Goal: Transaction & Acquisition: Download file/media

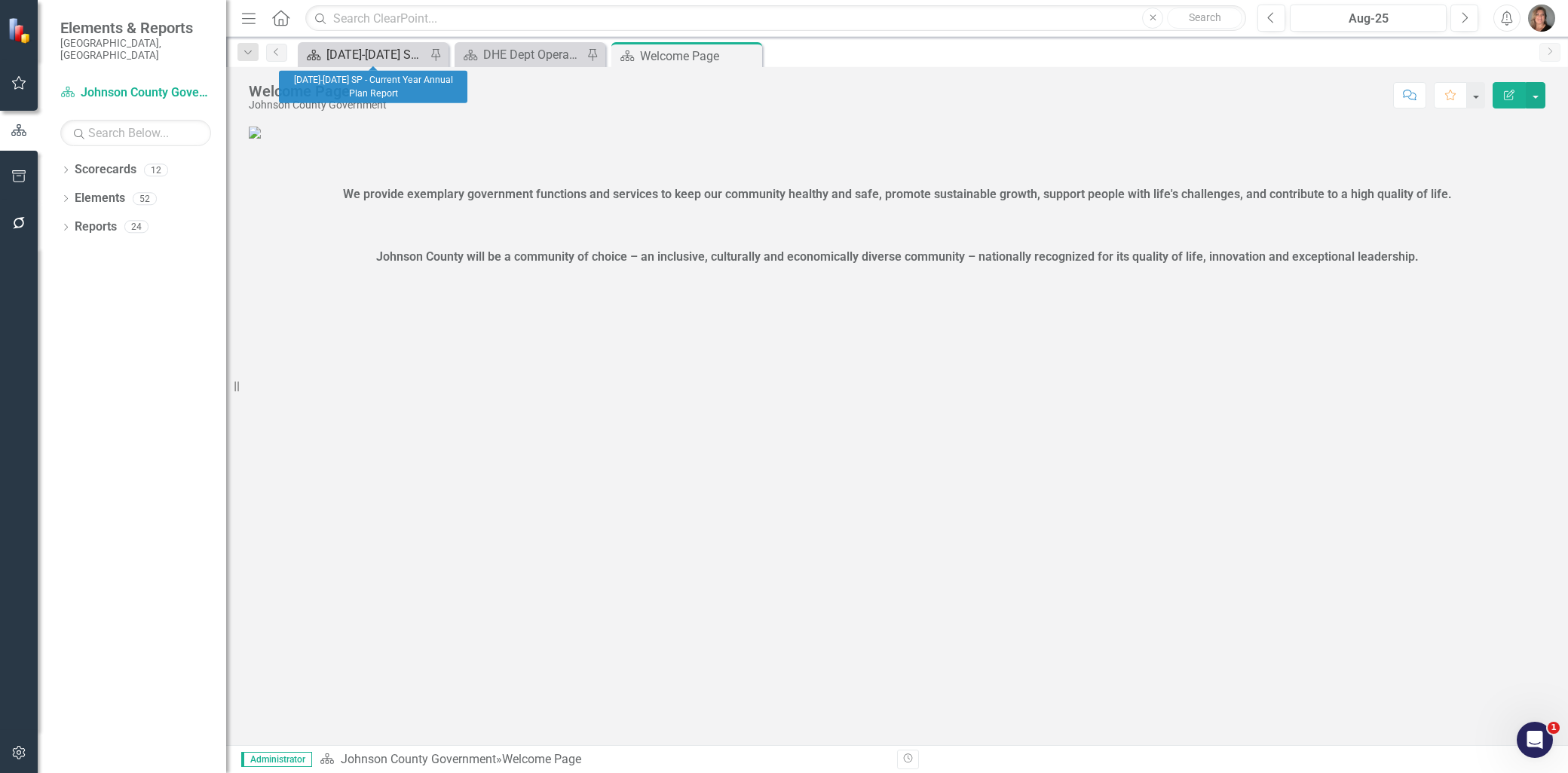
click at [390, 53] on div "[DATE]-[DATE] SP - Current Year Annual Plan Report" at bounding box center [376, 55] width 100 height 19
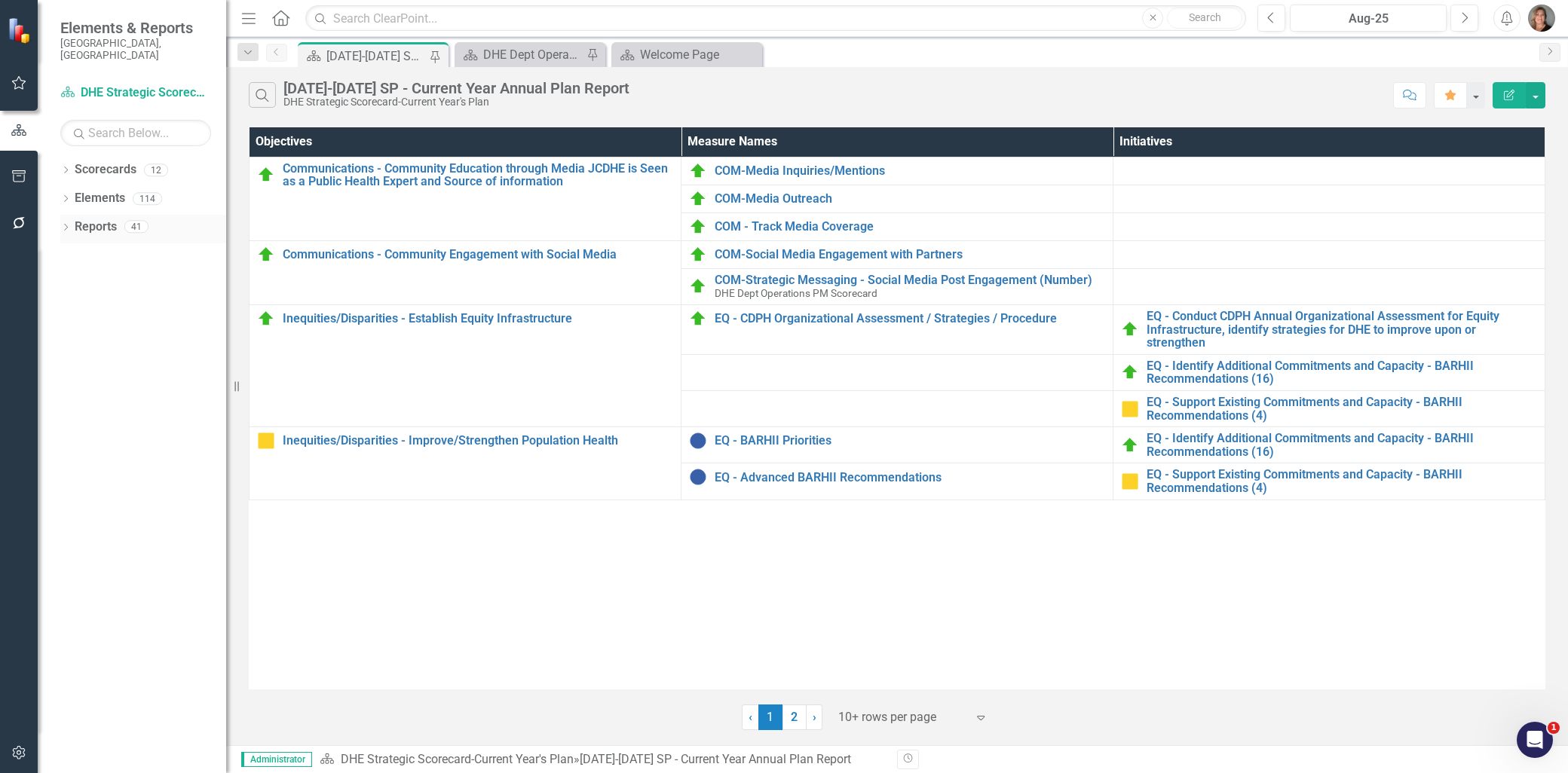
click at [61, 222] on div "Dropdown" at bounding box center [66, 229] width 10 height 13
click at [108, 356] on link "Measure Name Measure" at bounding box center [115, 364] width 68 height 17
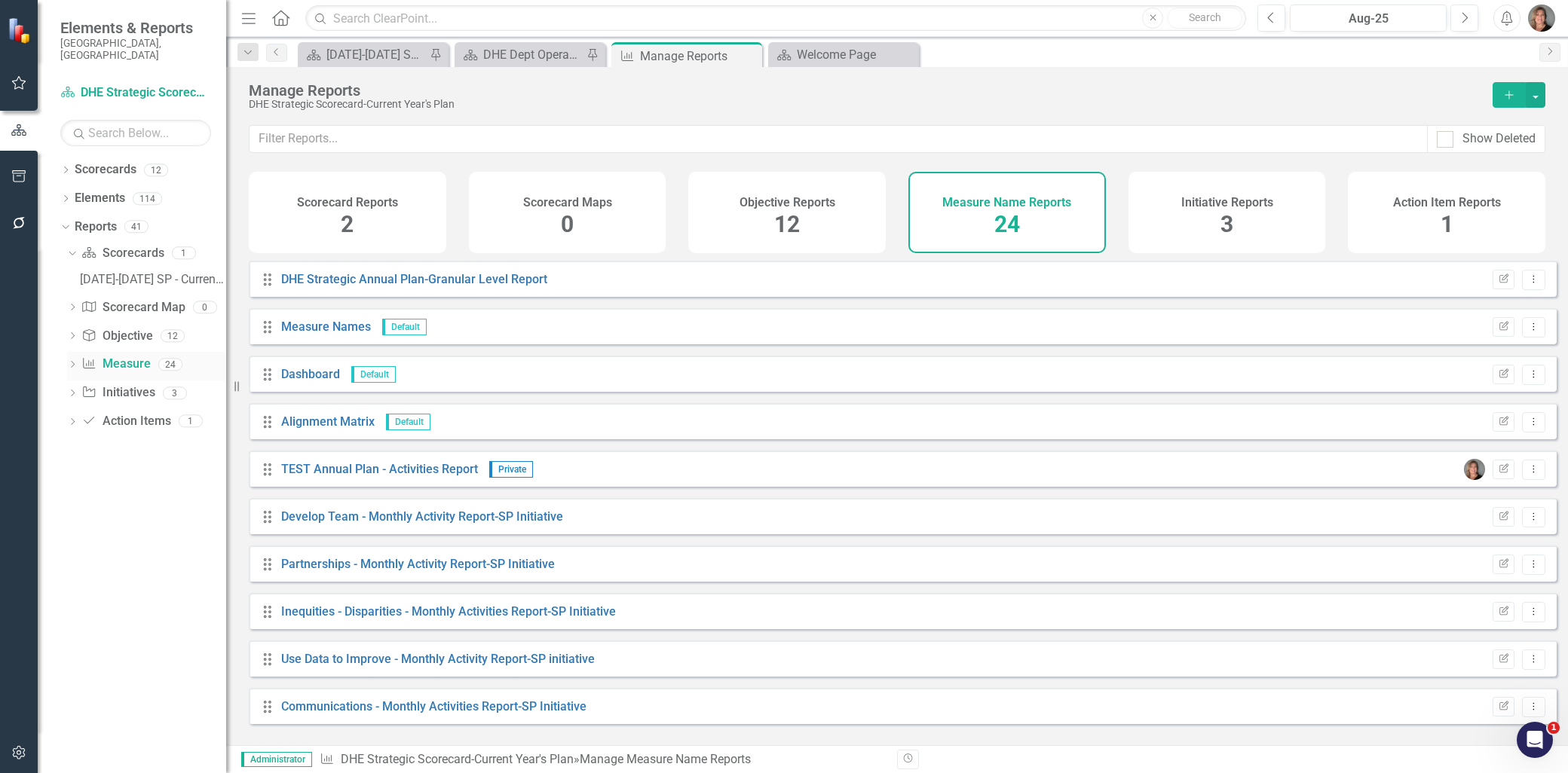
click at [73, 362] on icon "Dropdown" at bounding box center [72, 366] width 10 height 9
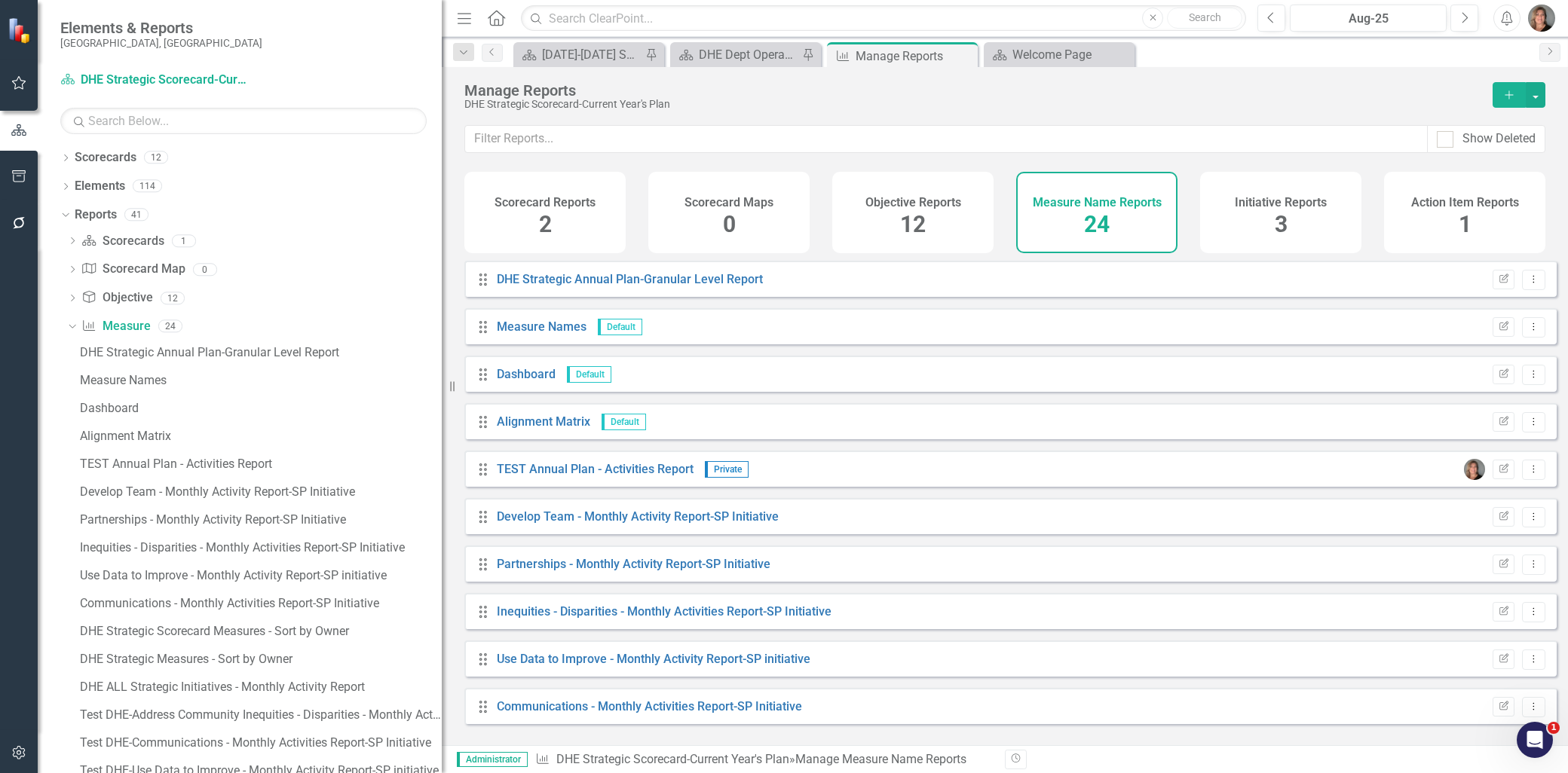
drag, startPoint x: 230, startPoint y: 347, endPoint x: 442, endPoint y: 355, distance: 212.2
click at [442, 355] on div "Resize" at bounding box center [448, 386] width 12 height 773
click at [229, 686] on div "DHE ALL Strategic Initiatives - Monthly Activity Report" at bounding box center [261, 687] width 362 height 14
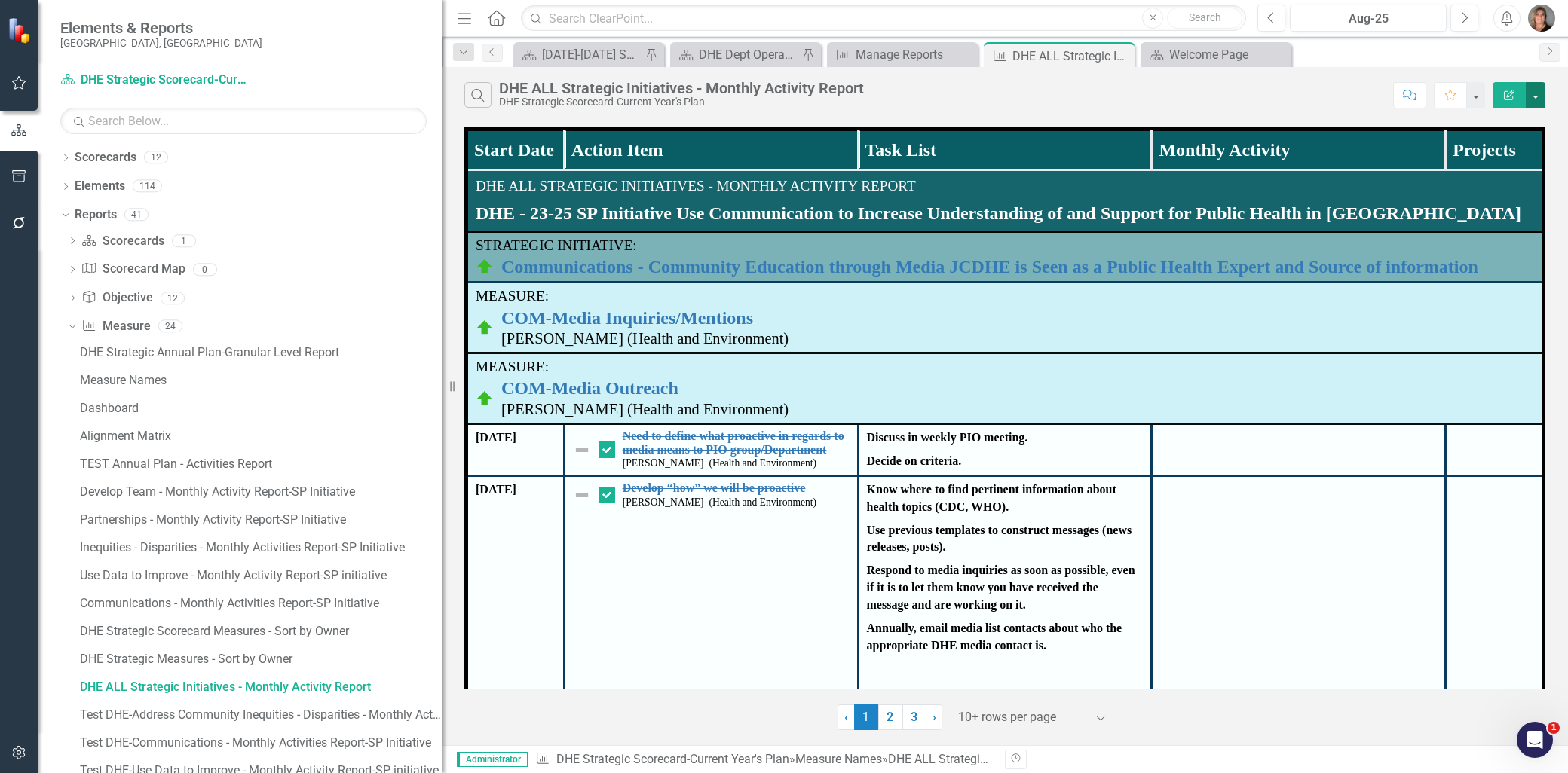
click at [1532, 93] on button "button" at bounding box center [1535, 95] width 20 height 26
click at [1512, 151] on link "PDF Export to PDF" at bounding box center [1486, 153] width 119 height 28
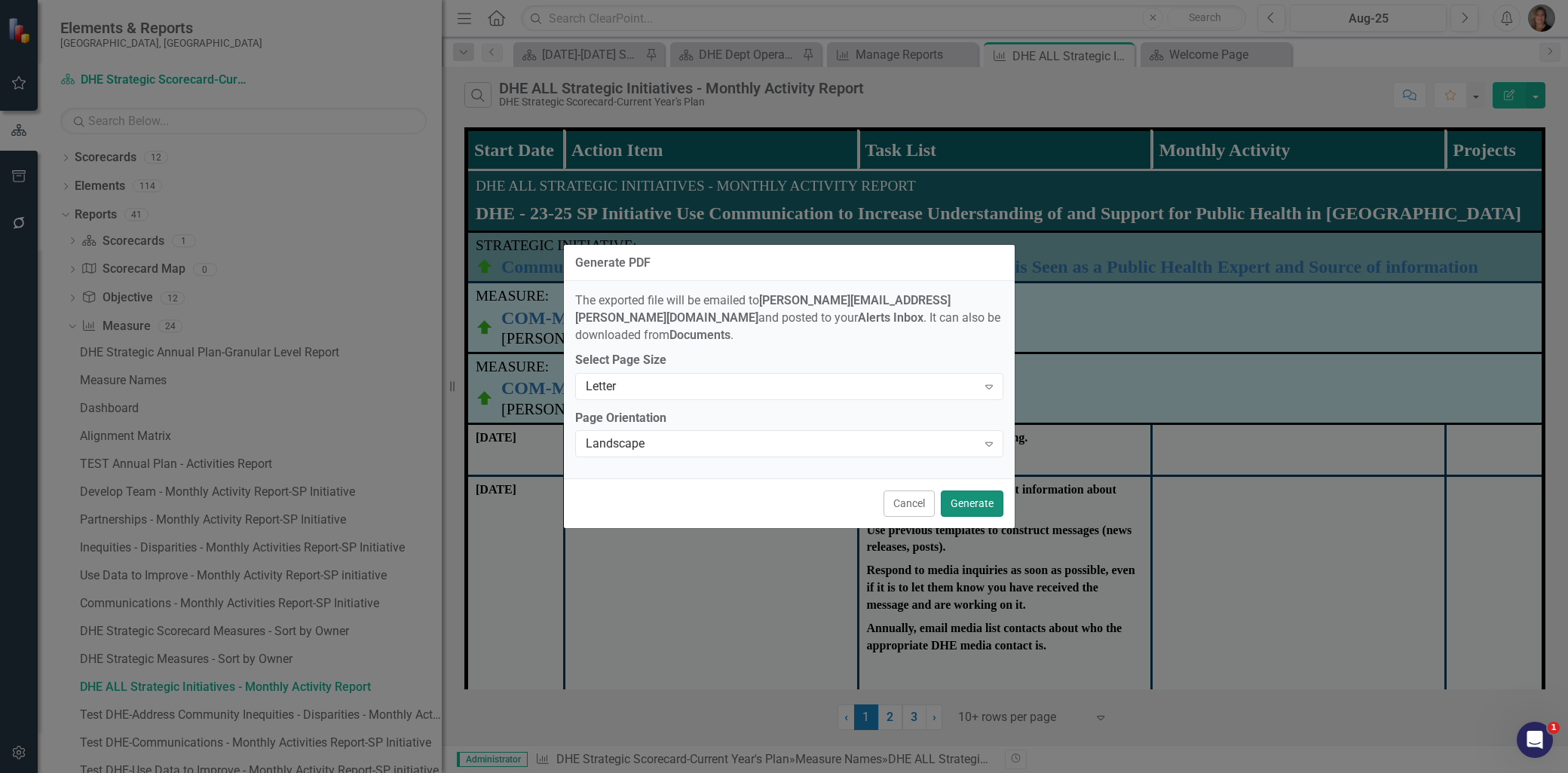
click at [976, 494] on button "Generate" at bounding box center [972, 504] width 62 height 26
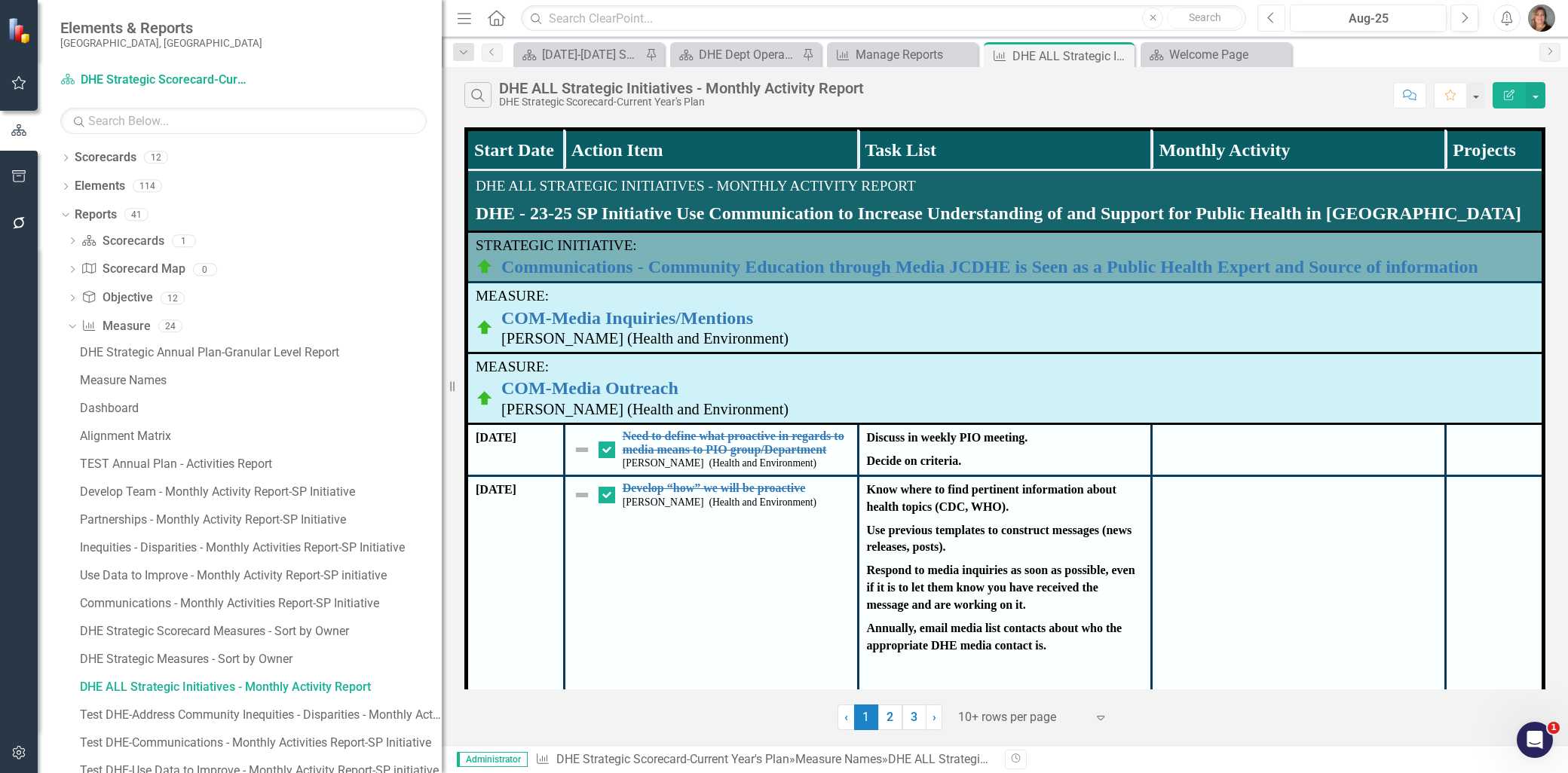
click at [1273, 16] on icon "Previous" at bounding box center [1272, 18] width 9 height 14
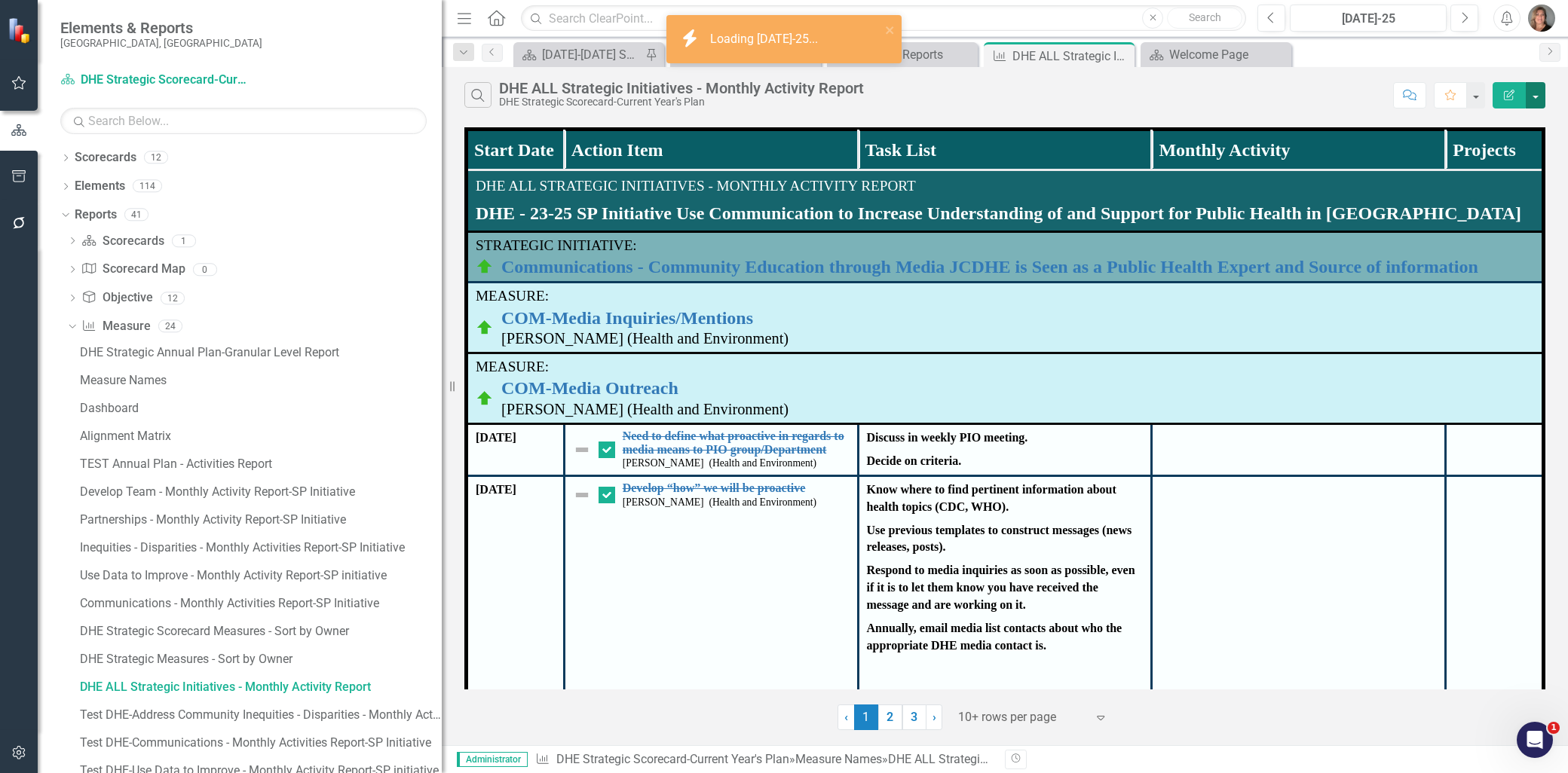
click at [1532, 95] on button "button" at bounding box center [1535, 95] width 20 height 26
click at [1505, 152] on link "PDF Export to PDF" at bounding box center [1486, 153] width 119 height 28
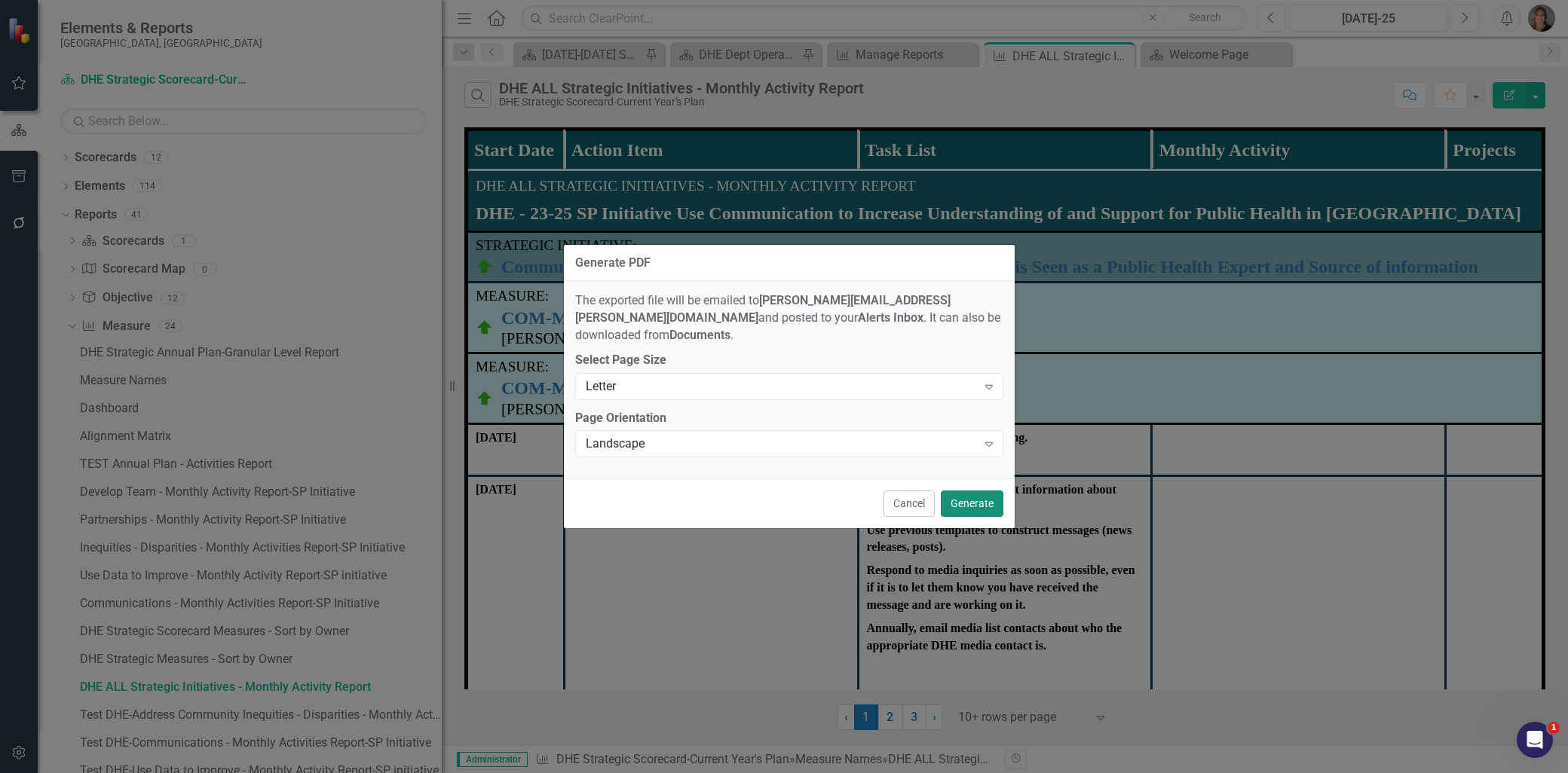
click at [969, 493] on button "Generate" at bounding box center [972, 504] width 62 height 26
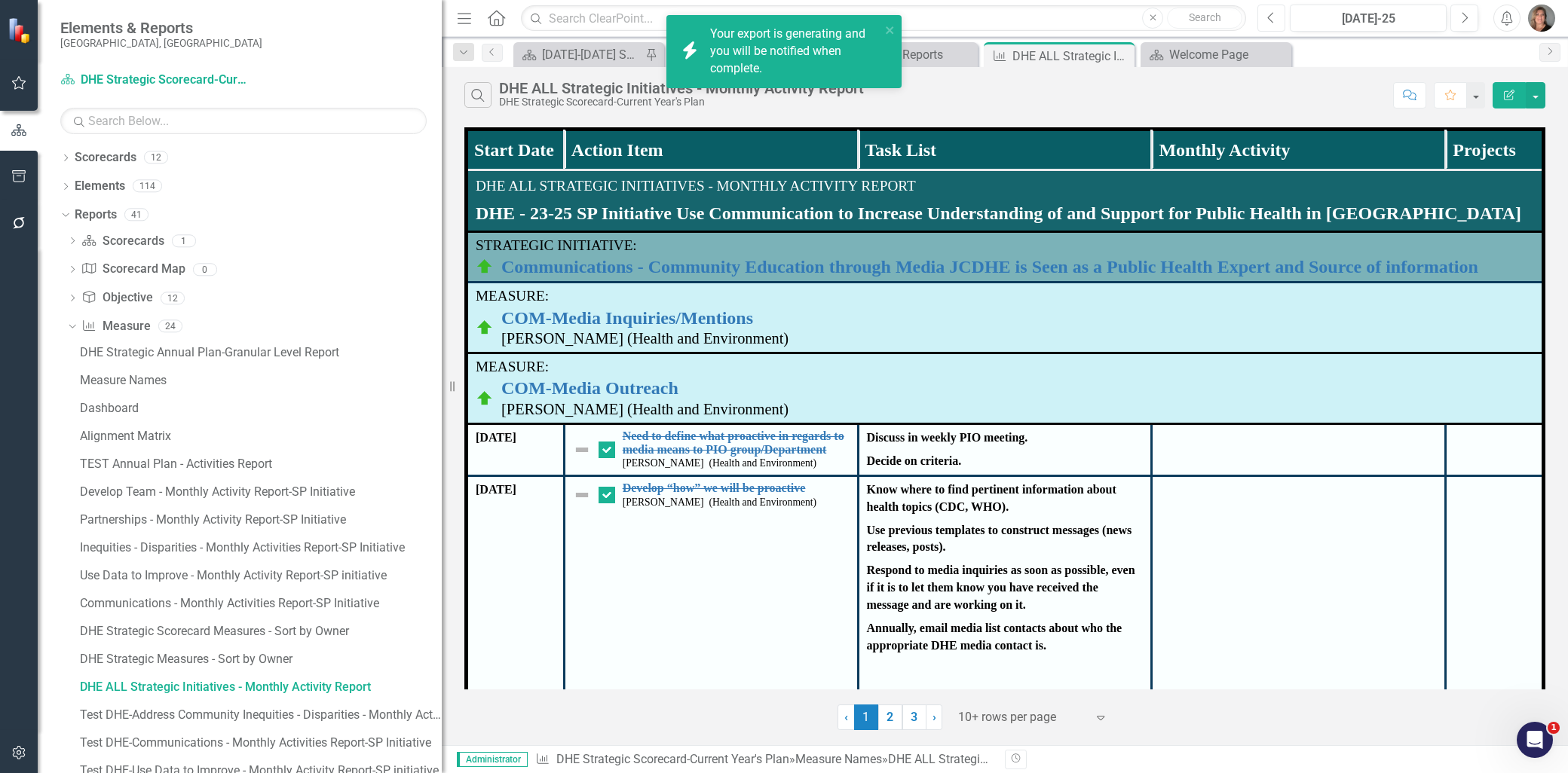
click at [1272, 17] on icon "Previous" at bounding box center [1272, 18] width 9 height 14
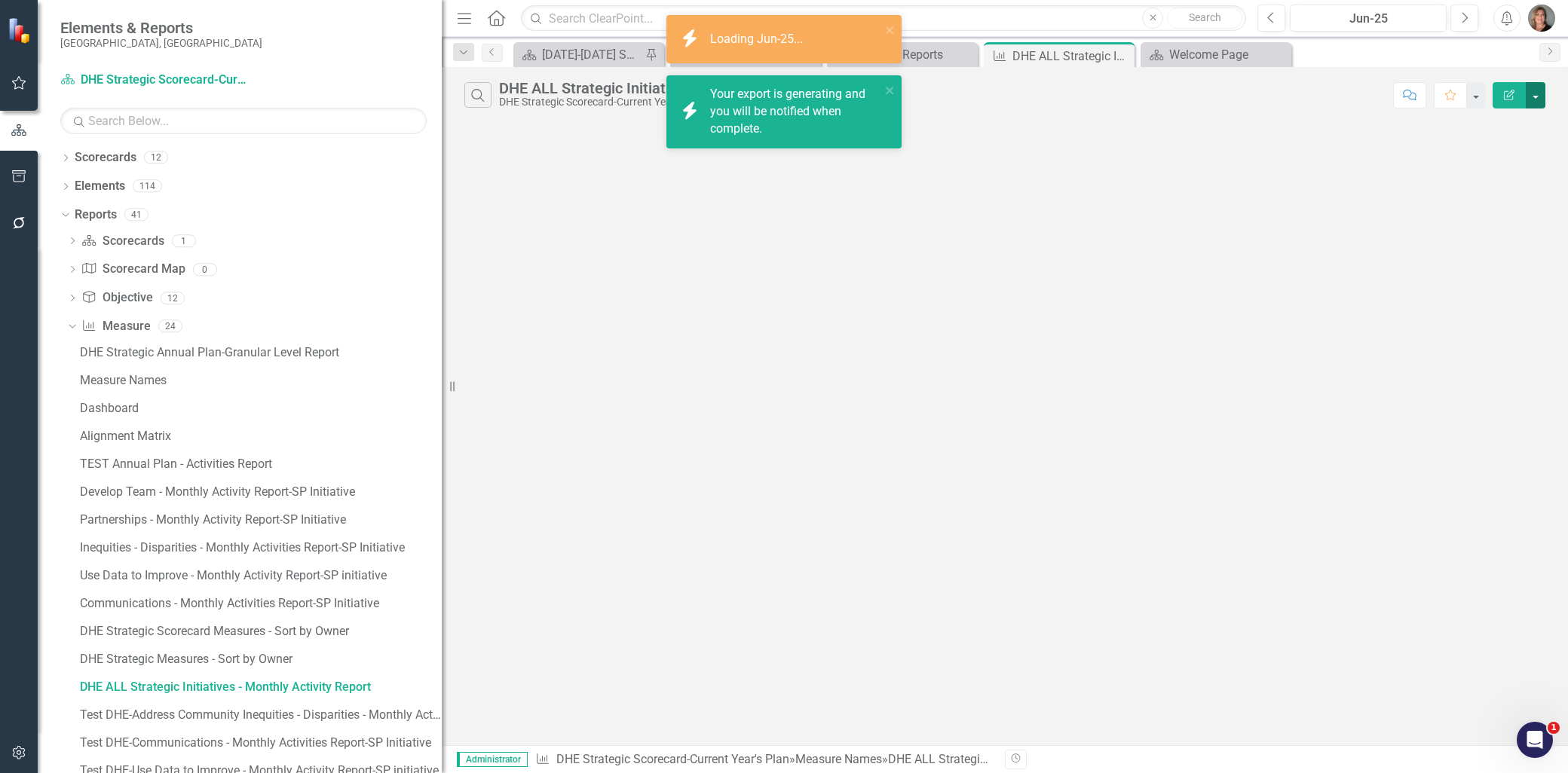
click at [1532, 99] on button "button" at bounding box center [1535, 95] width 20 height 26
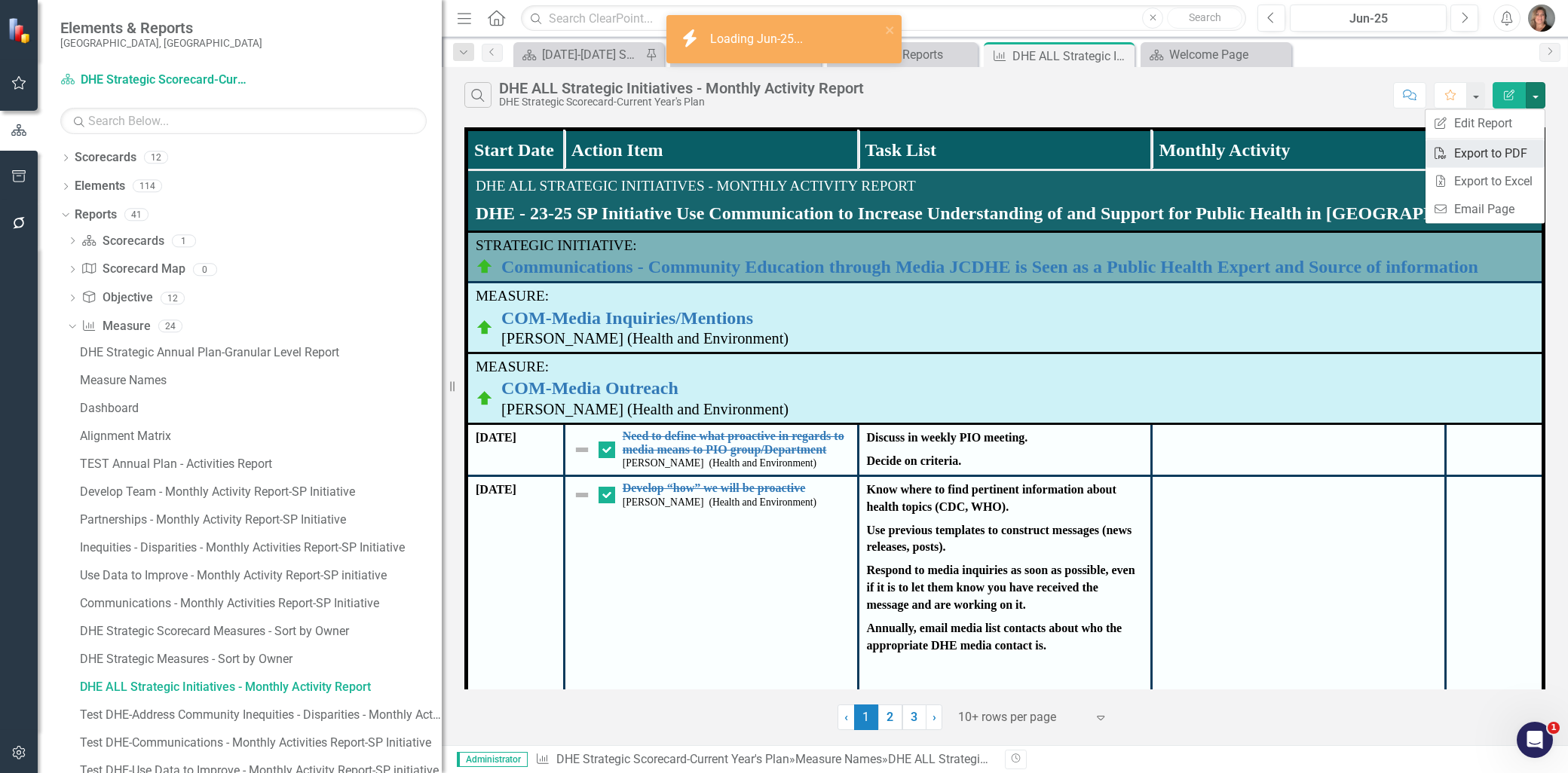
click at [1503, 155] on link "PDF Export to PDF" at bounding box center [1486, 153] width 119 height 28
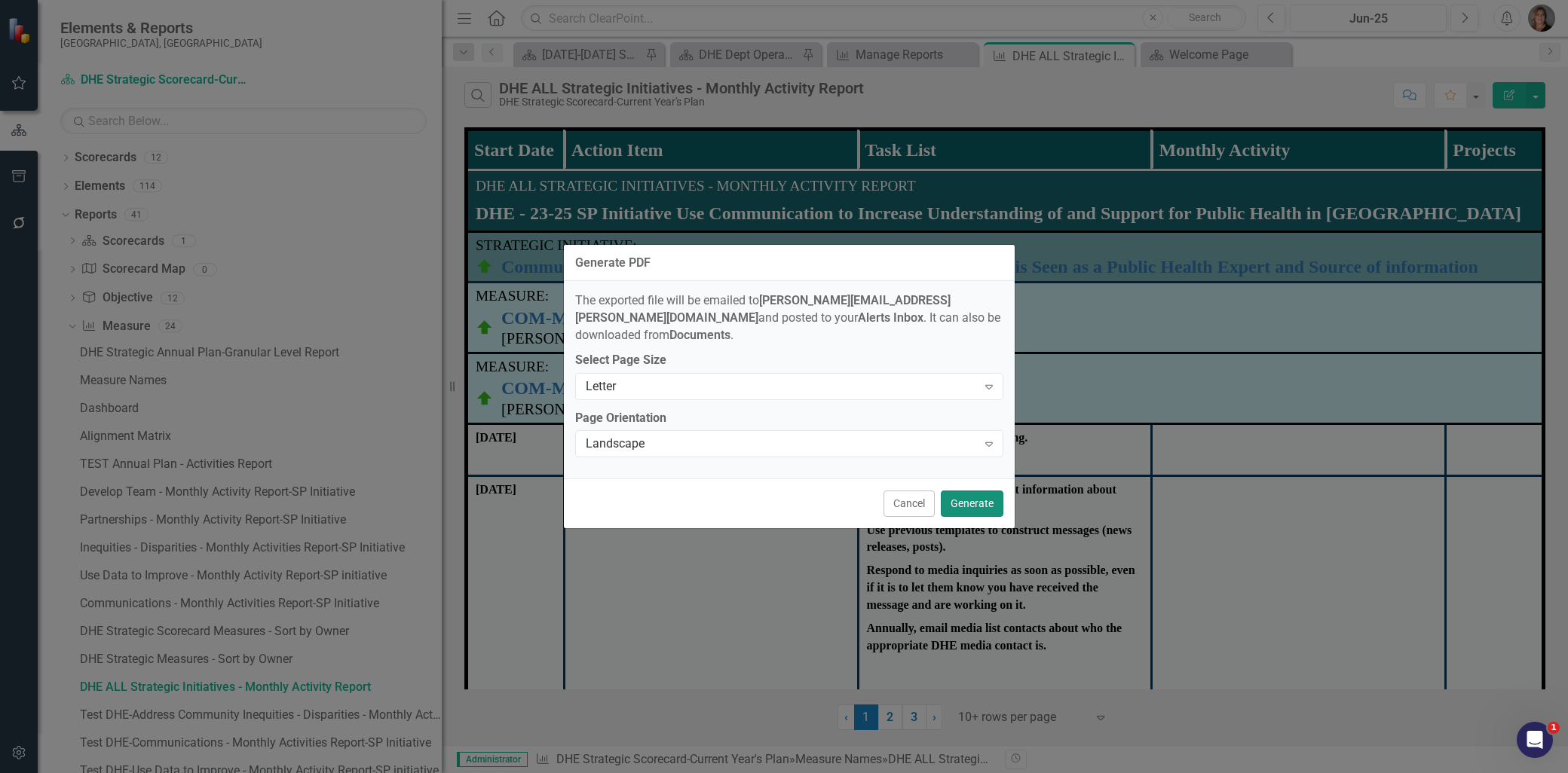
click at [978, 493] on button "Generate" at bounding box center [972, 504] width 62 height 26
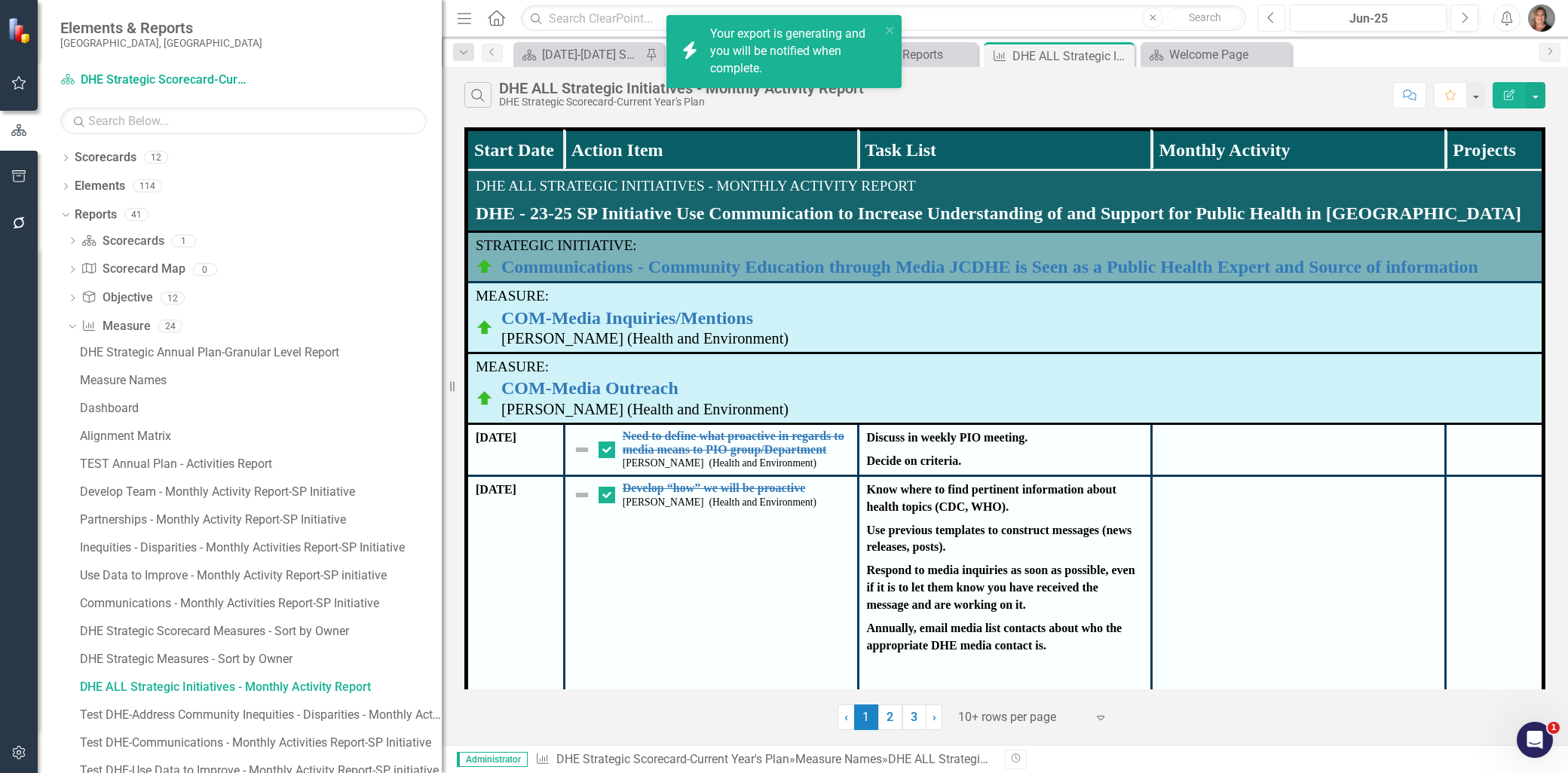
click at [1273, 17] on icon "Previous" at bounding box center [1272, 18] width 9 height 14
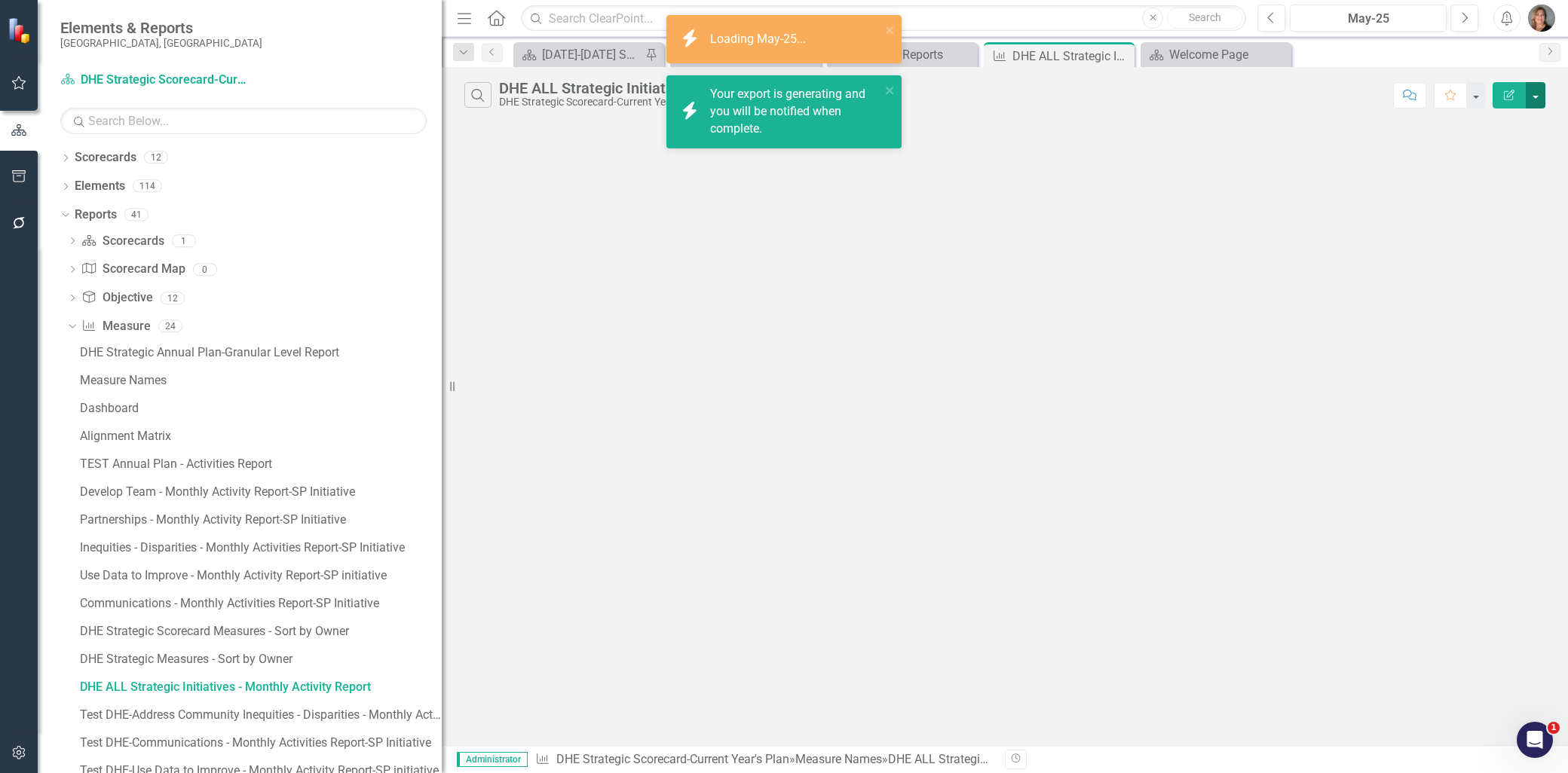
click at [1535, 90] on button "button" at bounding box center [1535, 95] width 20 height 26
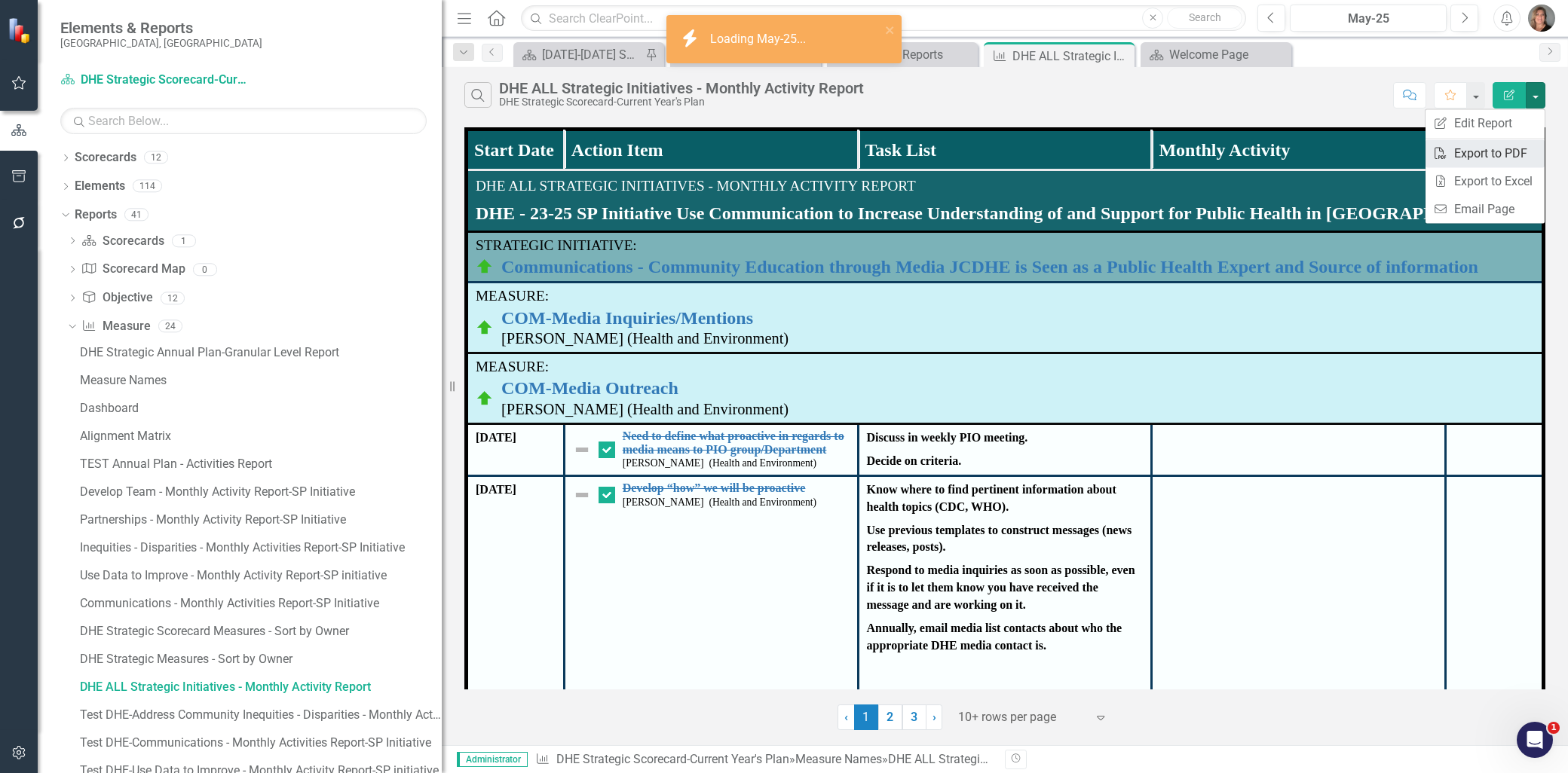
click at [1502, 151] on link "PDF Export to PDF" at bounding box center [1486, 153] width 119 height 28
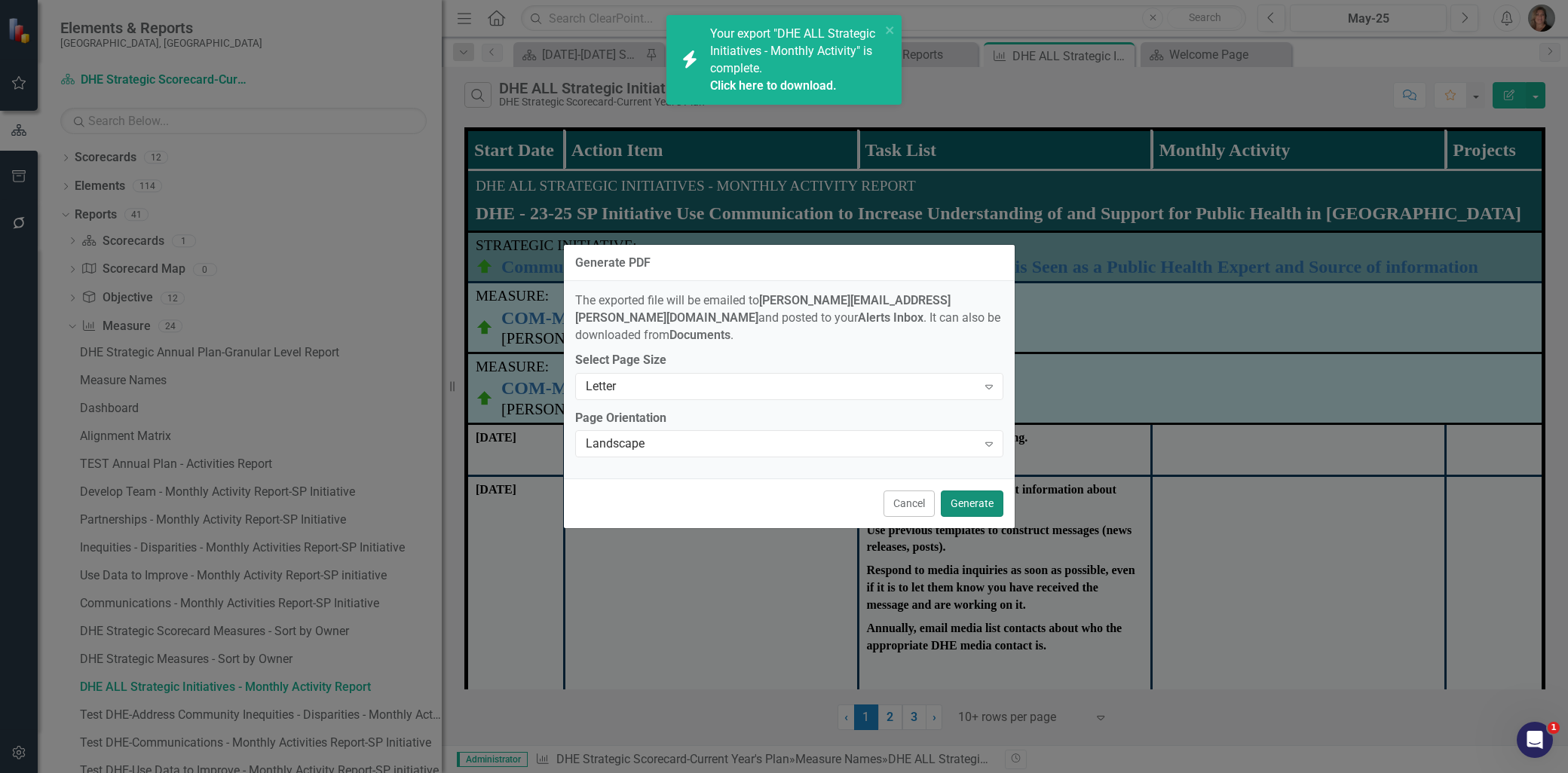
click at [967, 493] on button "Generate" at bounding box center [972, 504] width 62 height 26
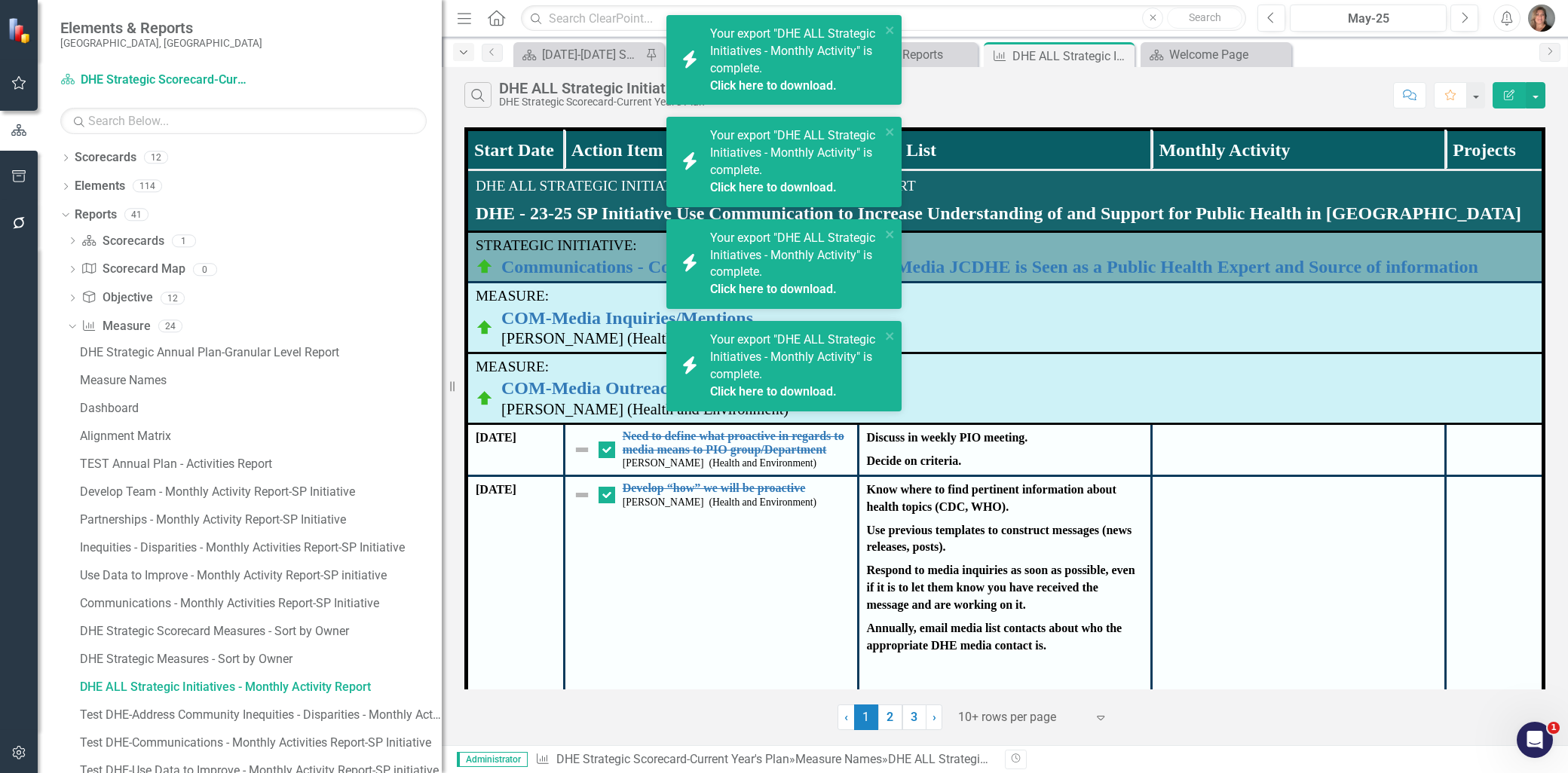
click at [464, 53] on icon "Dropdown" at bounding box center [464, 53] width 14 height 10
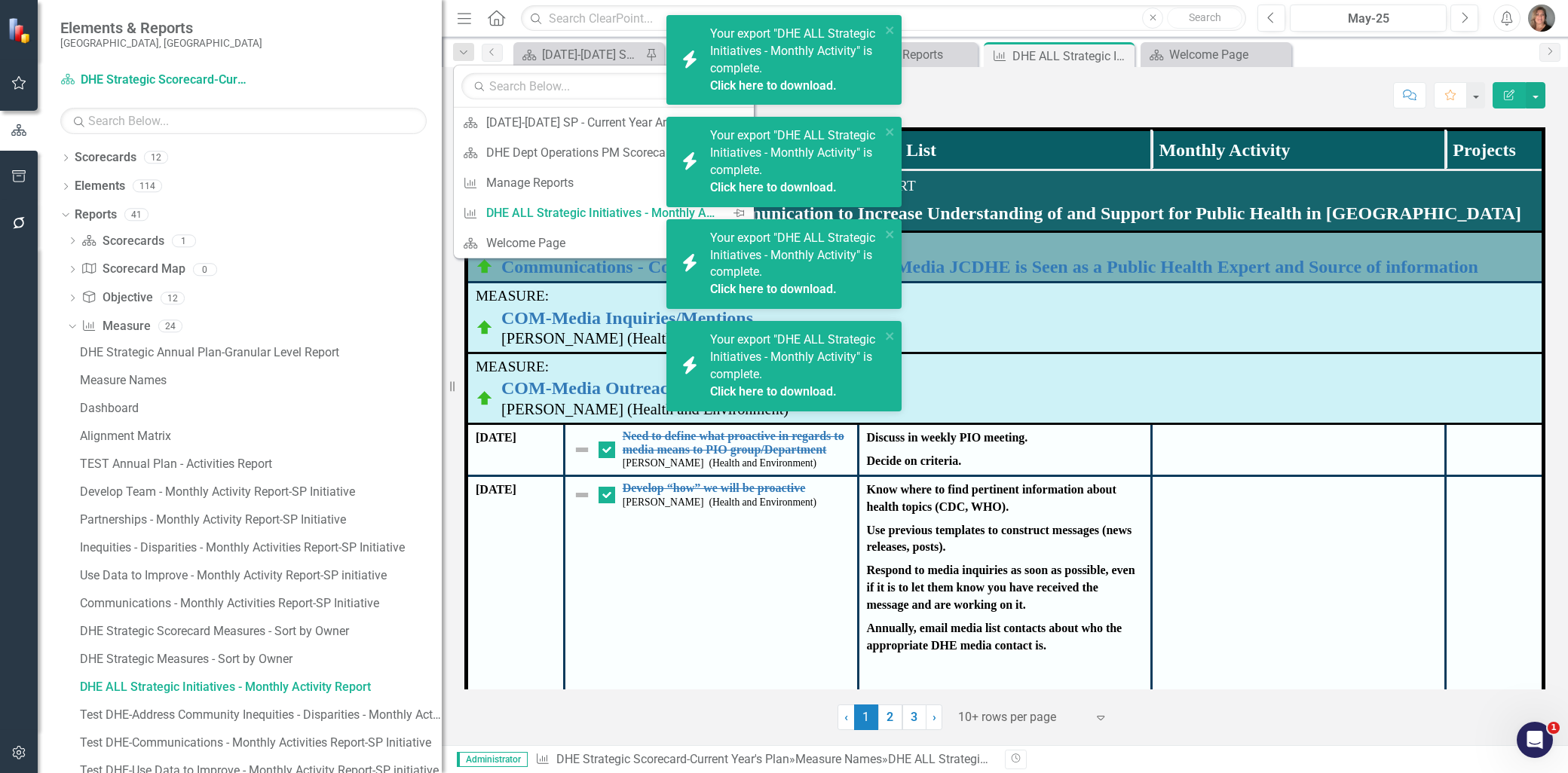
click at [1090, 88] on div "Search DHE ALL Strategic Initiatives - Monthly Activity Report DHE Strategic Sc…" at bounding box center [925, 95] width 921 height 26
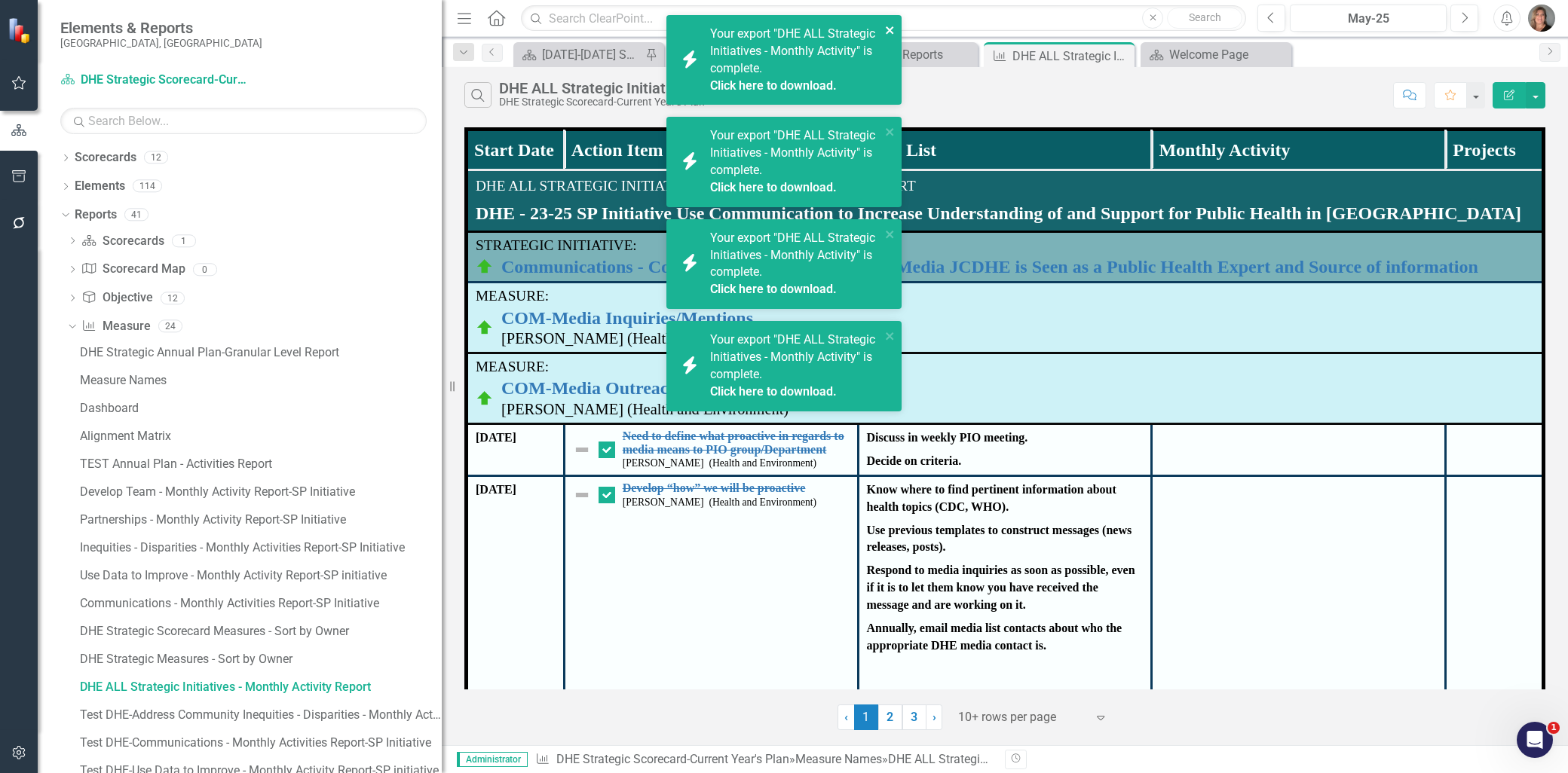
click at [890, 25] on icon "close" at bounding box center [890, 30] width 10 height 12
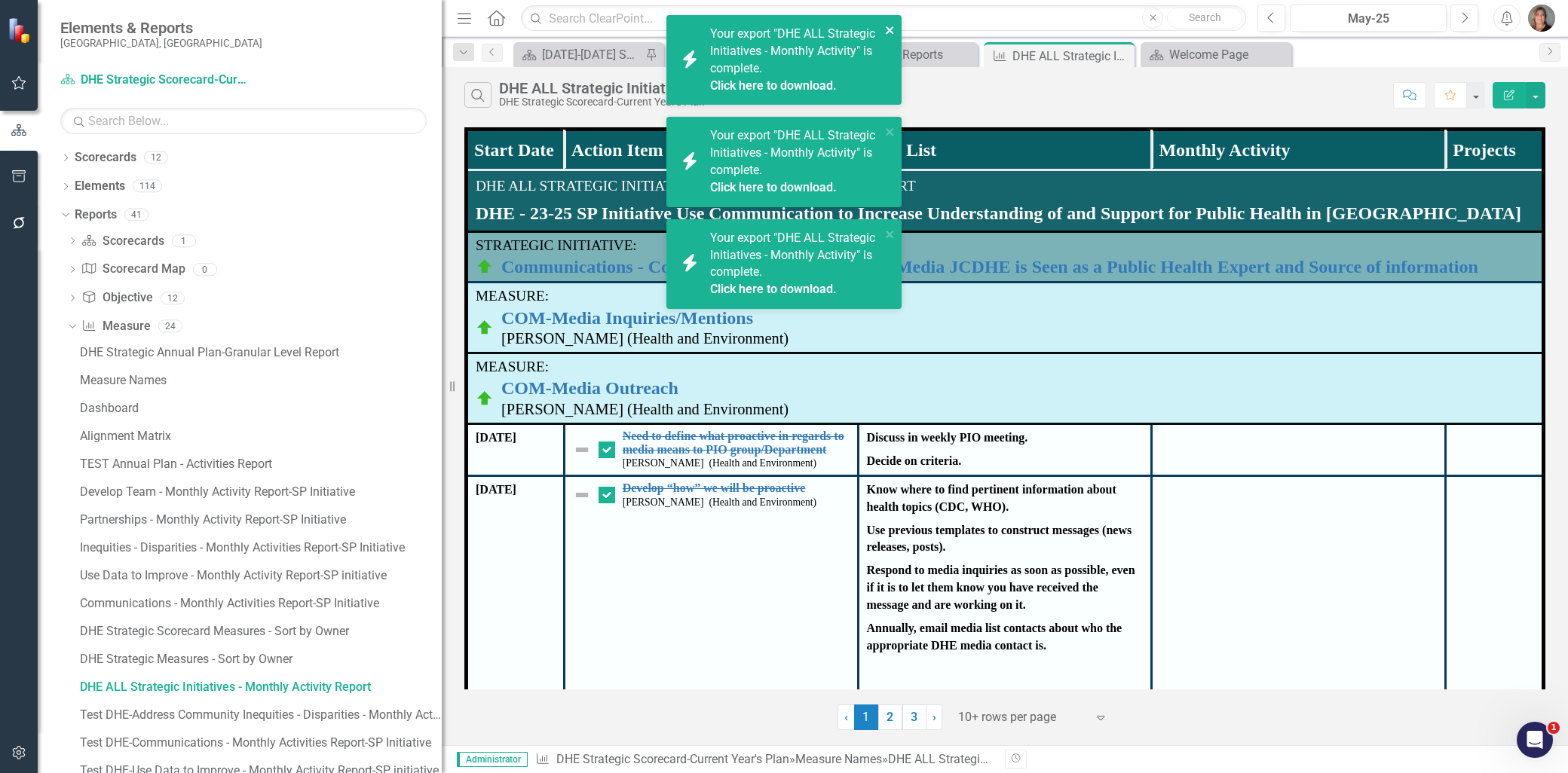
click at [888, 32] on icon "close" at bounding box center [889, 29] width 8 height 8
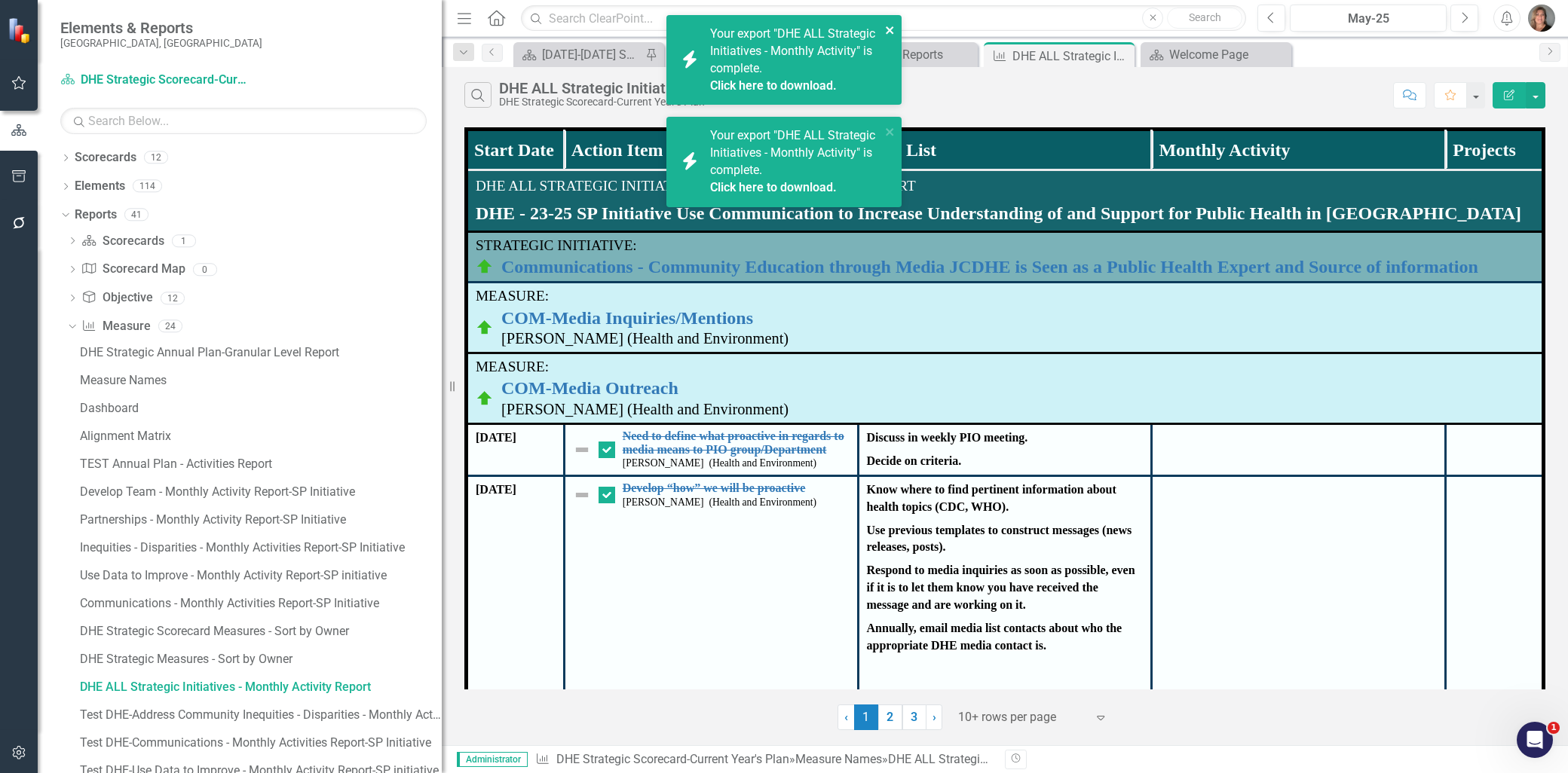
click at [890, 26] on icon "close" at bounding box center [890, 30] width 10 height 12
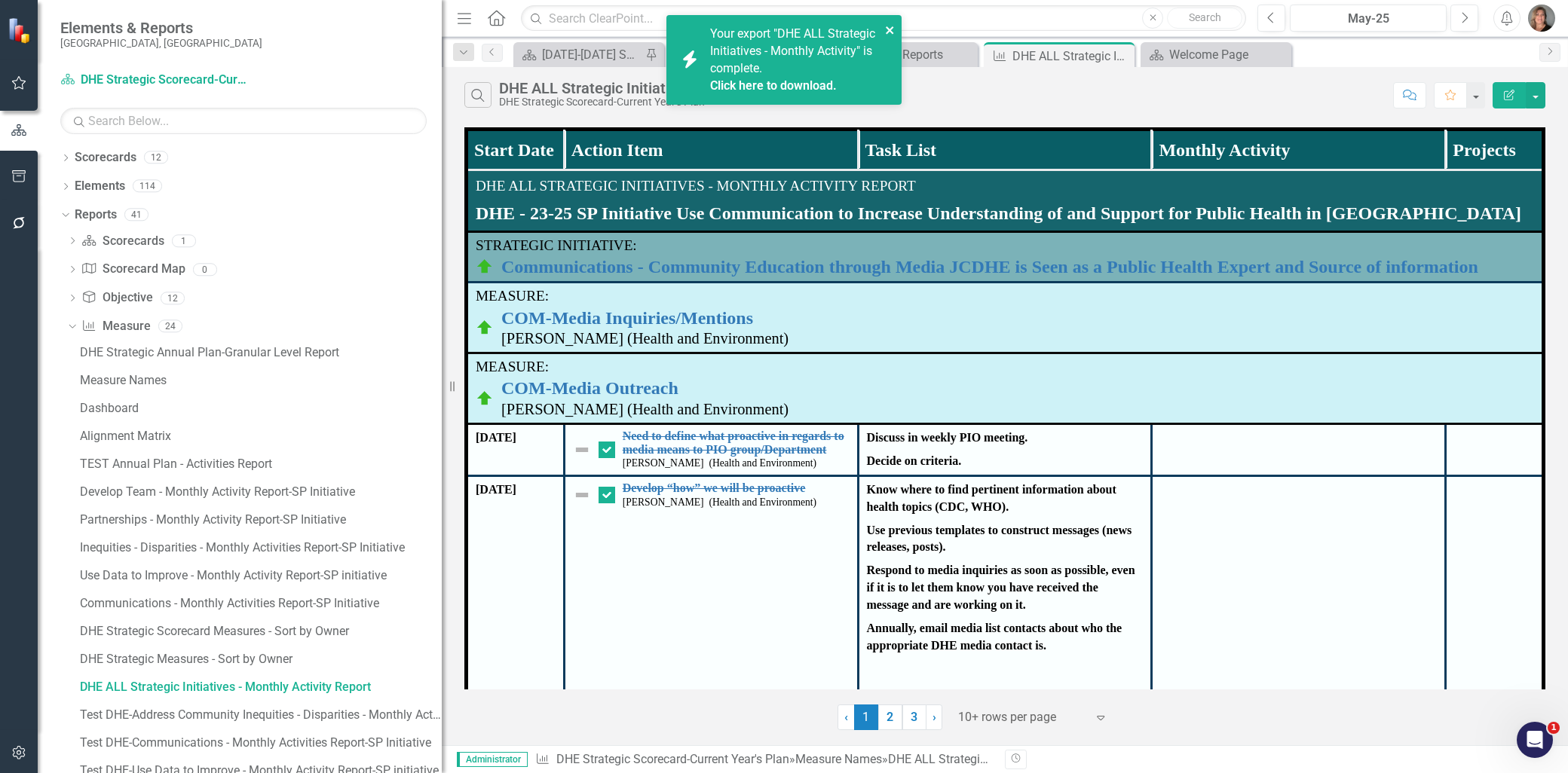
click at [891, 30] on icon "close" at bounding box center [889, 29] width 8 height 8
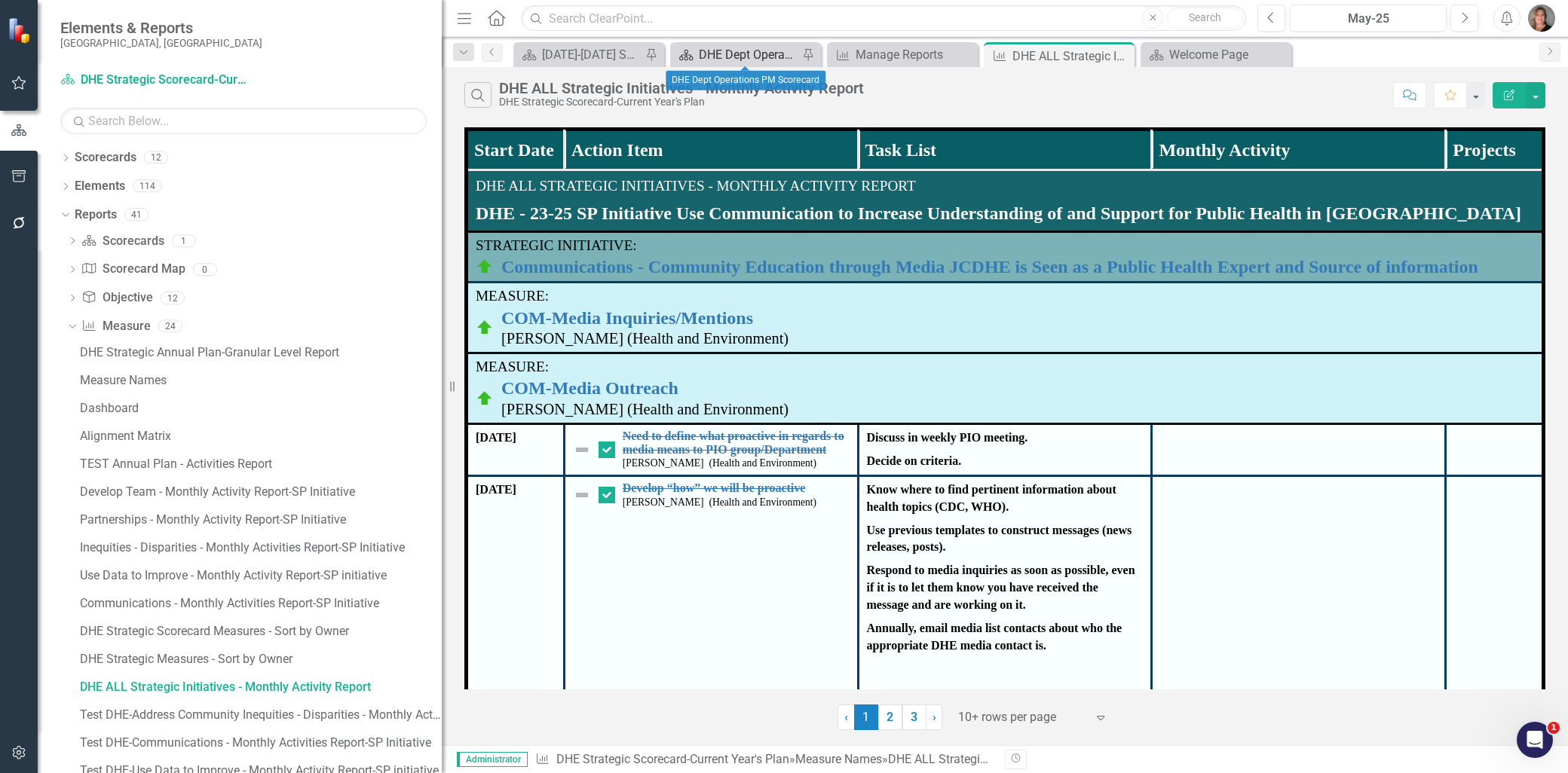
click at [761, 50] on div "DHE Dept Operations PM Scorecard" at bounding box center [748, 55] width 100 height 19
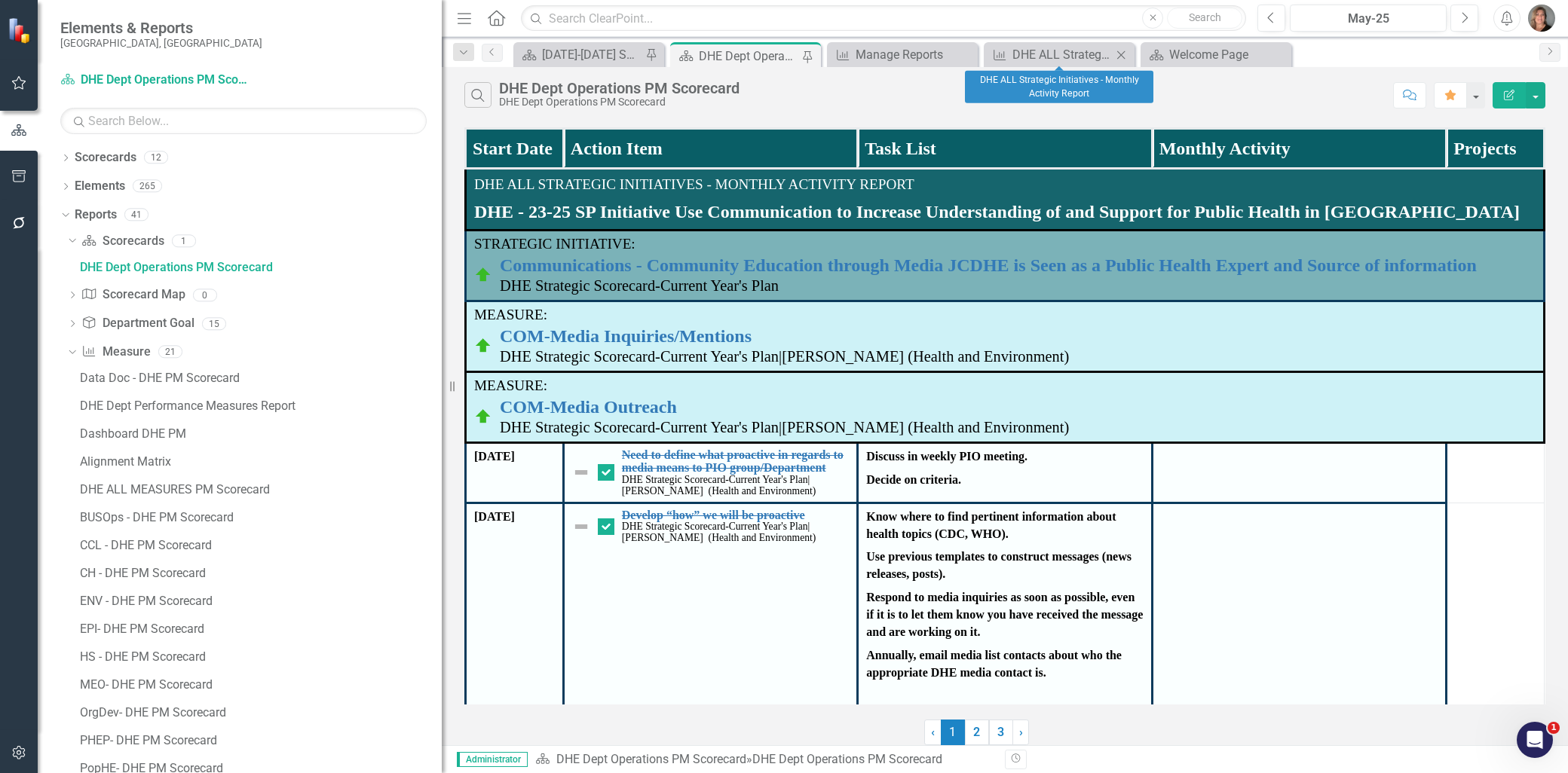
click at [1118, 50] on icon "Close" at bounding box center [1120, 55] width 15 height 12
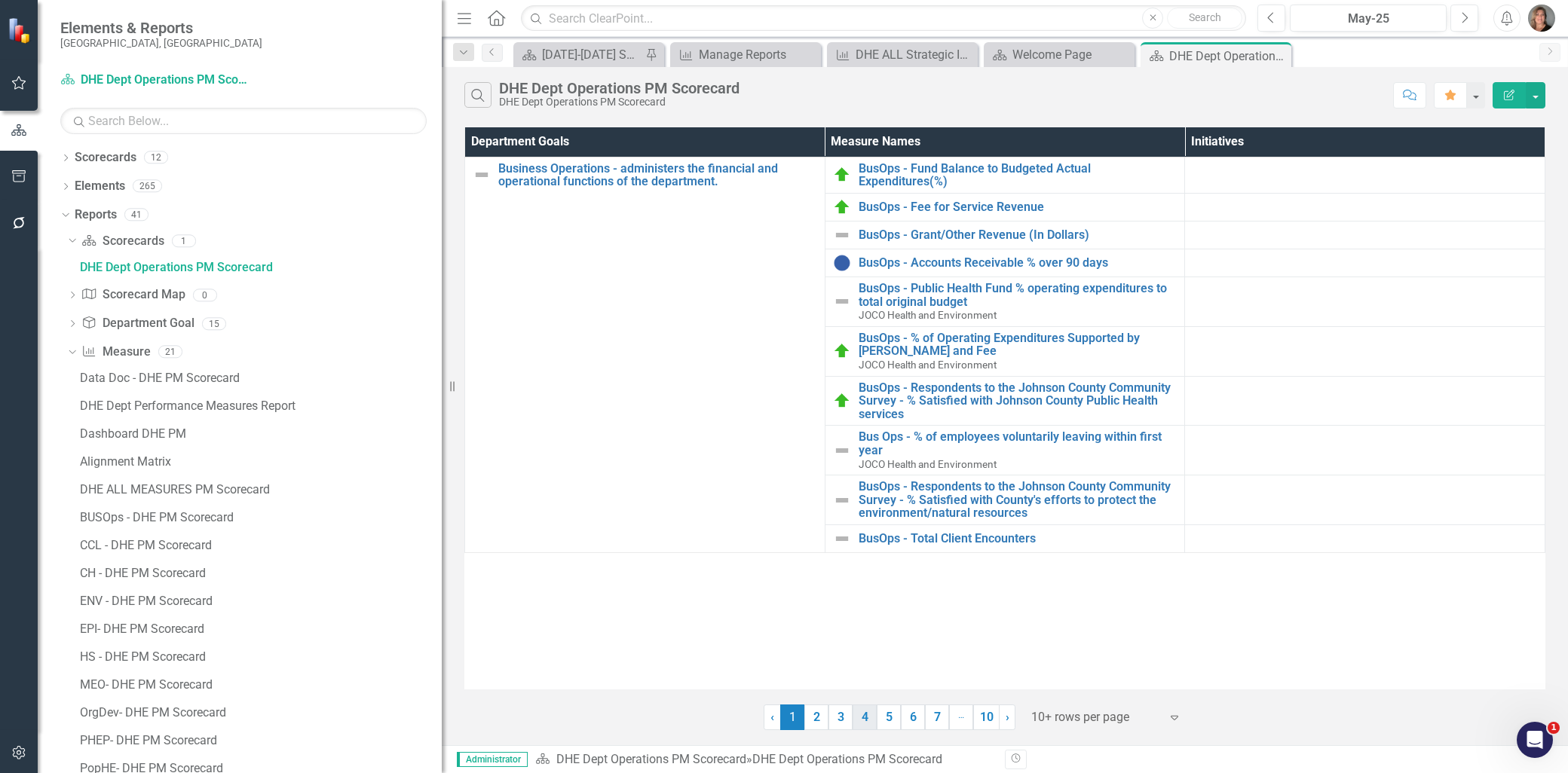
click at [862, 721] on link "4" at bounding box center [865, 718] width 24 height 26
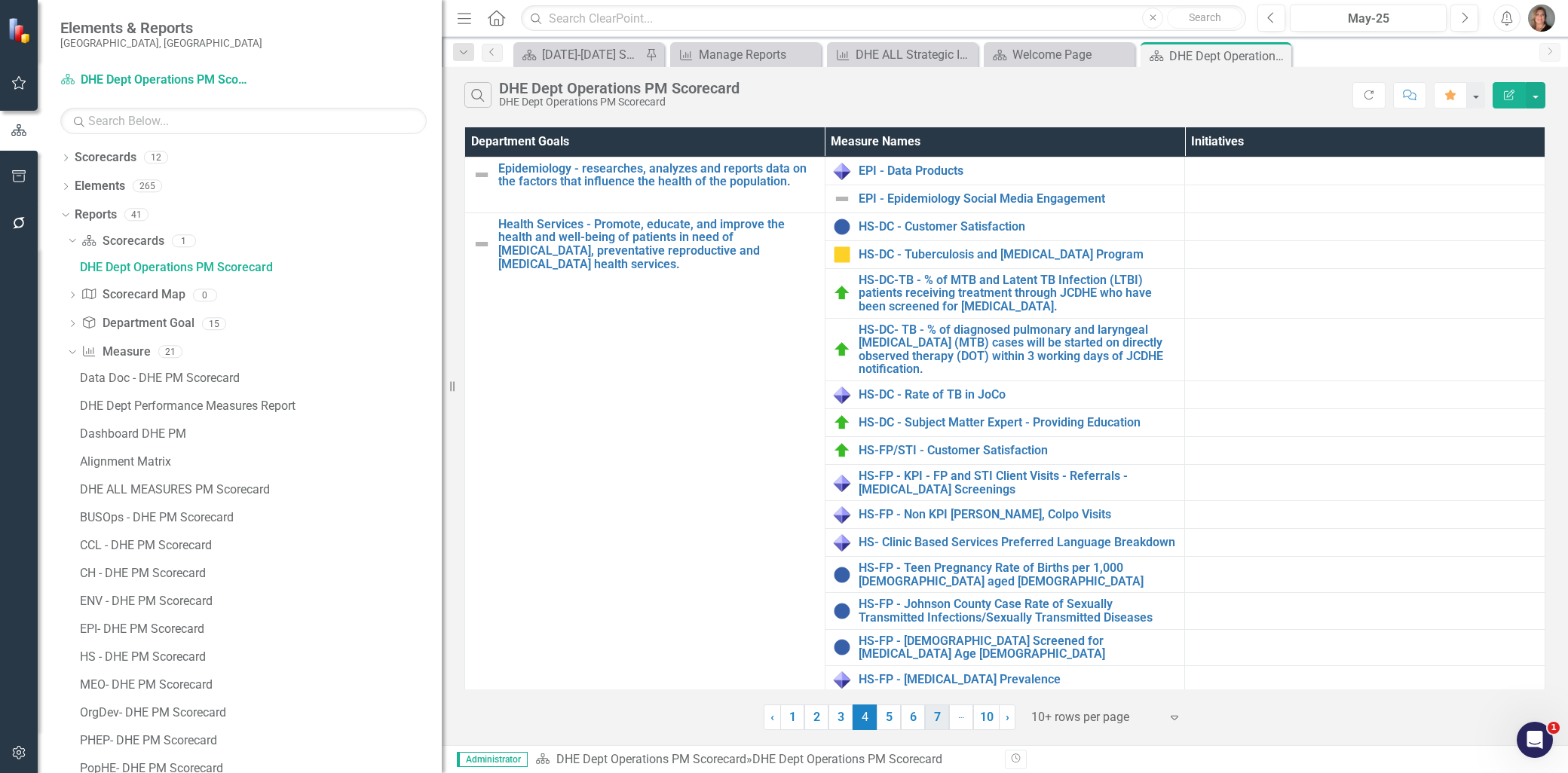
click at [932, 721] on link "7" at bounding box center [937, 718] width 24 height 26
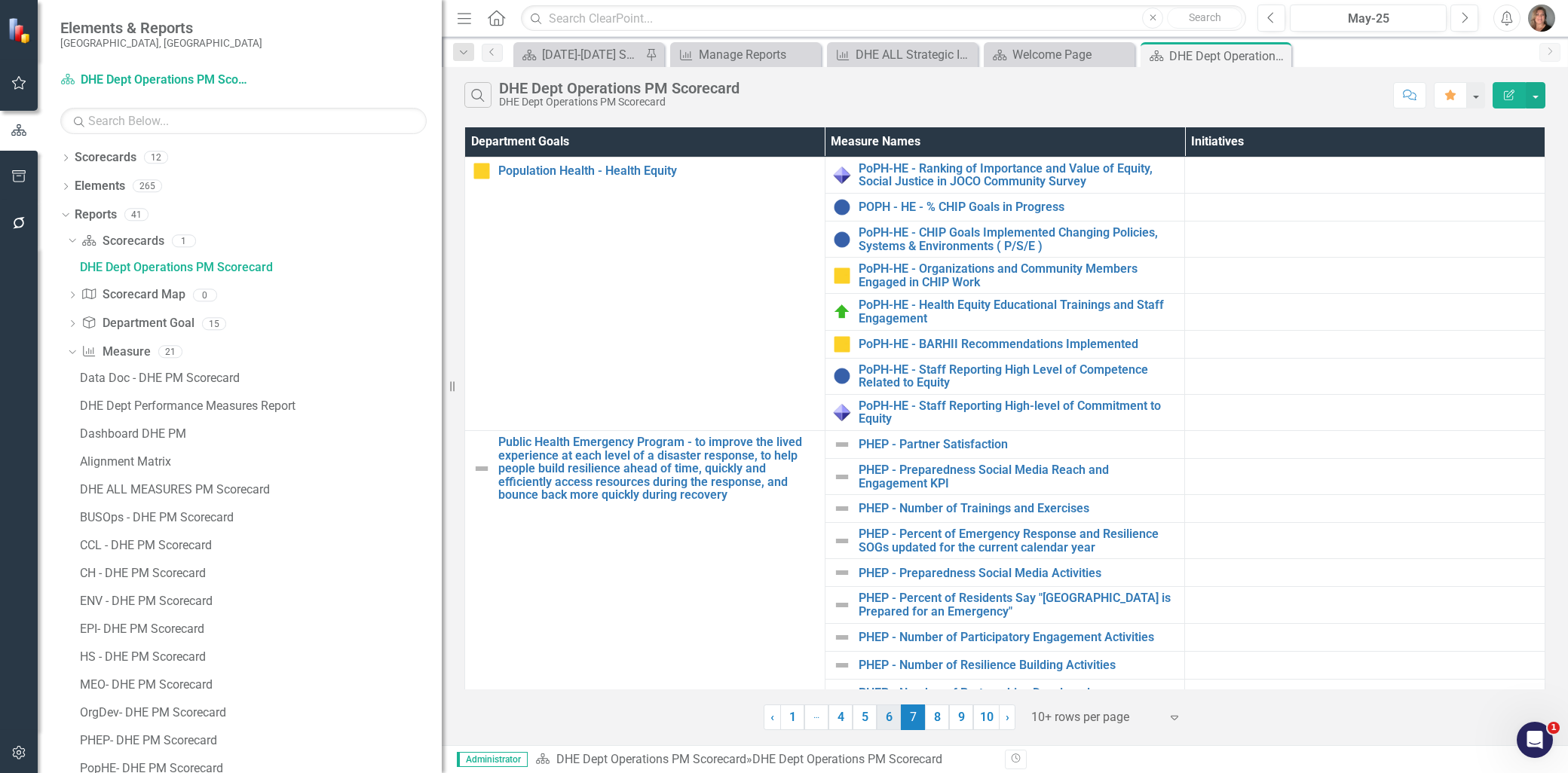
click at [886, 714] on link "6" at bounding box center [889, 718] width 24 height 26
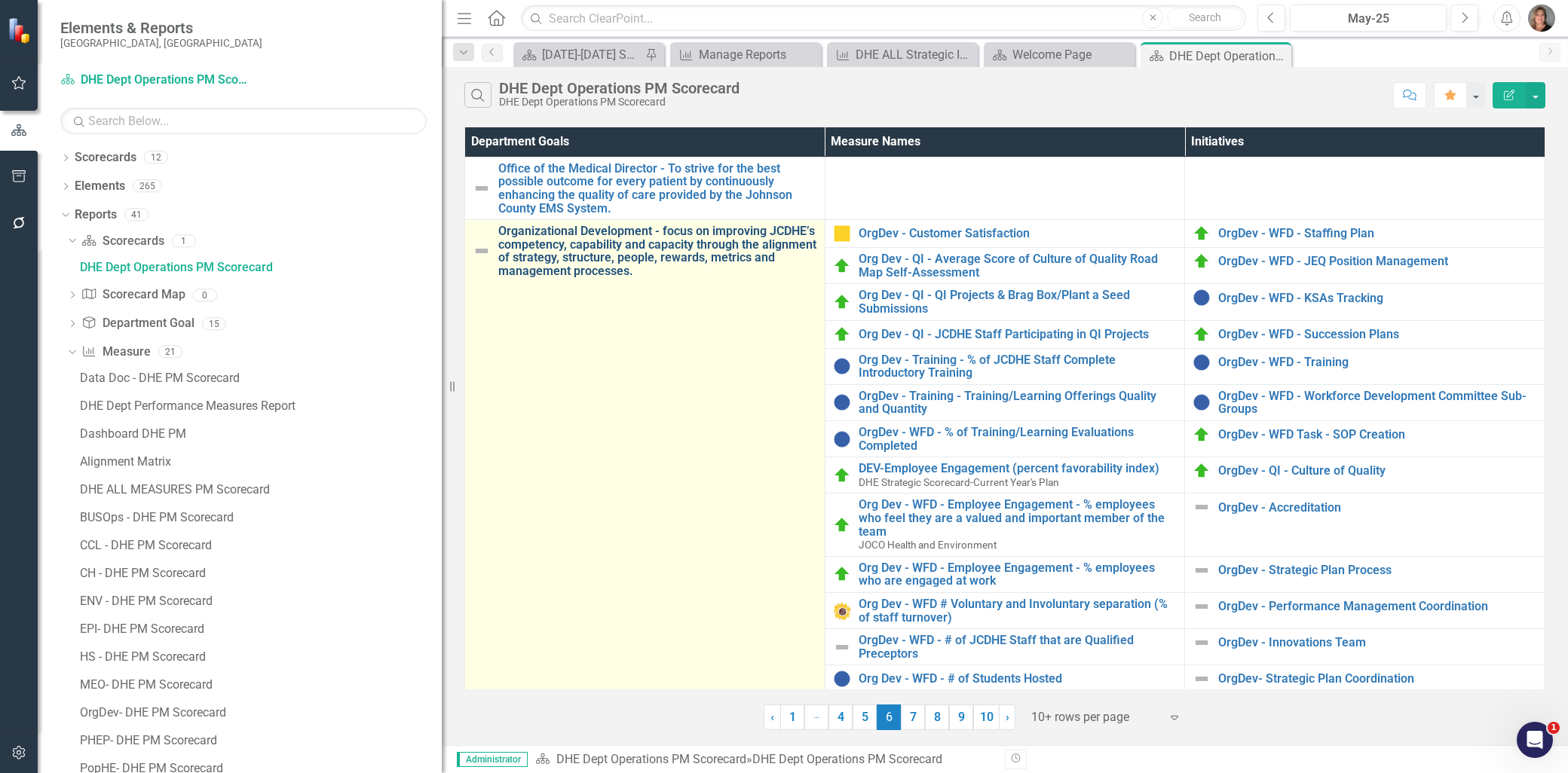
click at [656, 249] on link "Organizational Development - focus on improving JCDHE’s competency, capability …" at bounding box center [658, 250] width 319 height 53
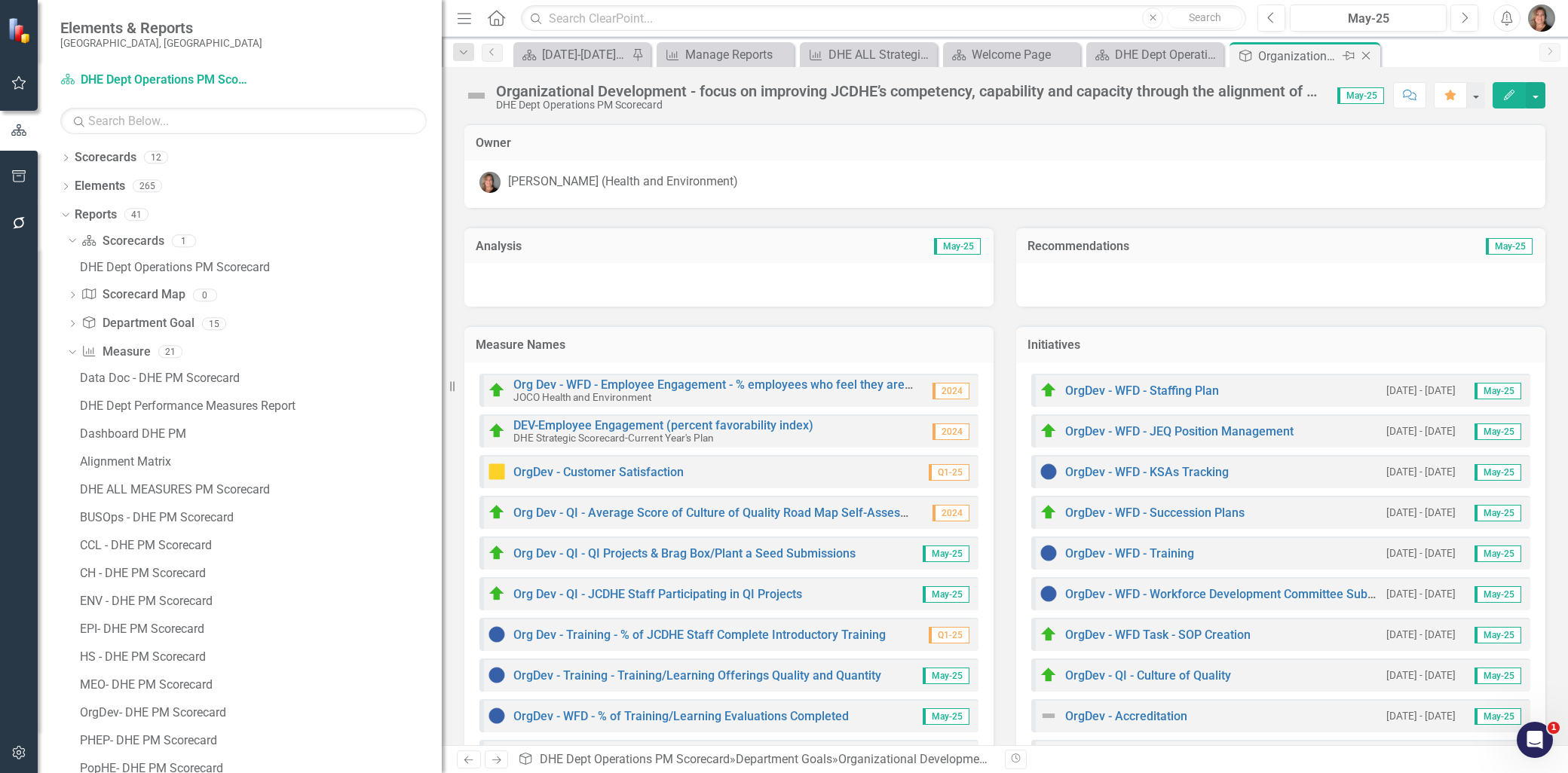
click at [1346, 57] on icon at bounding box center [1349, 55] width 12 height 9
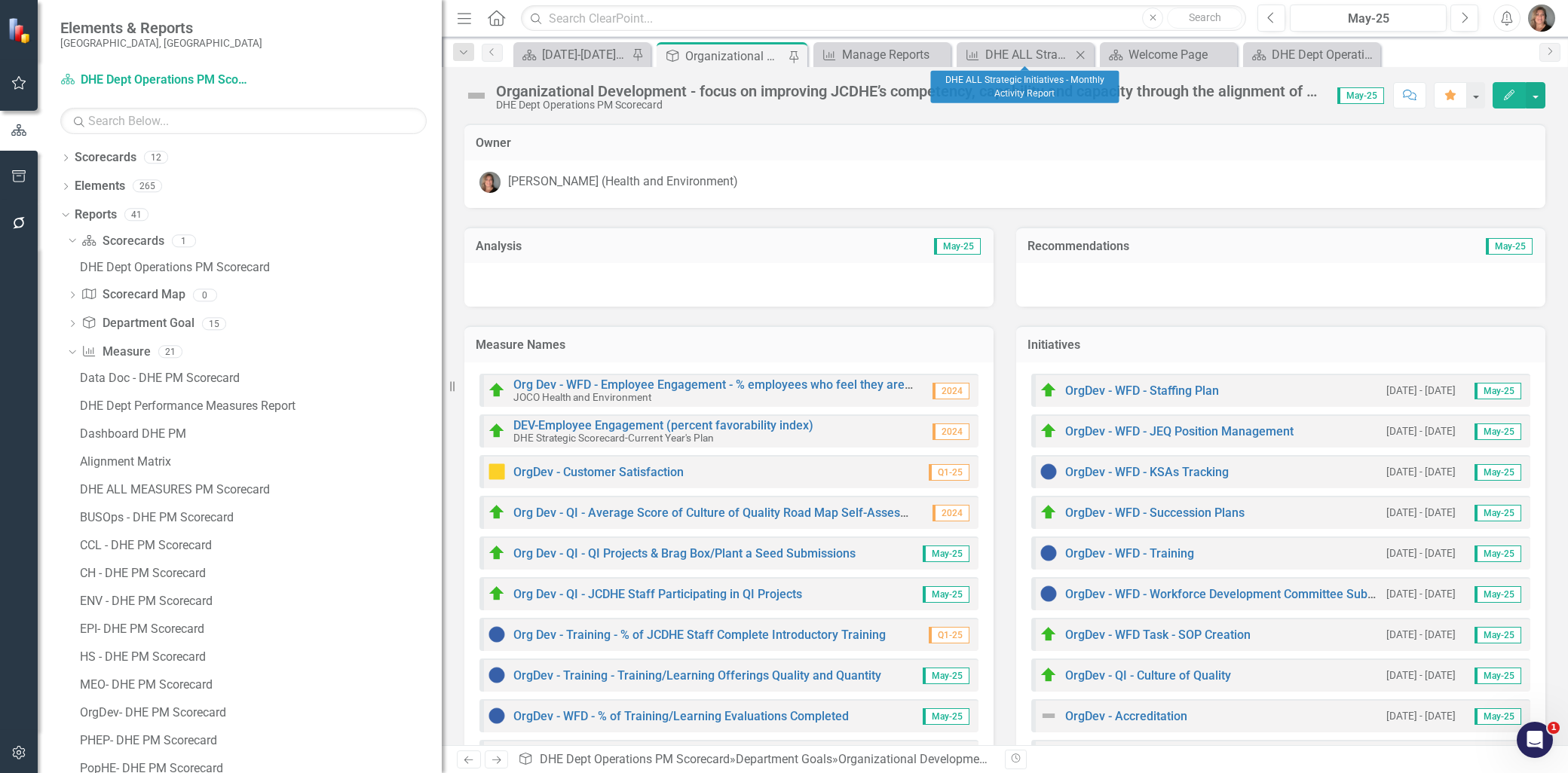
click at [1082, 55] on icon "Close" at bounding box center [1080, 55] width 15 height 12
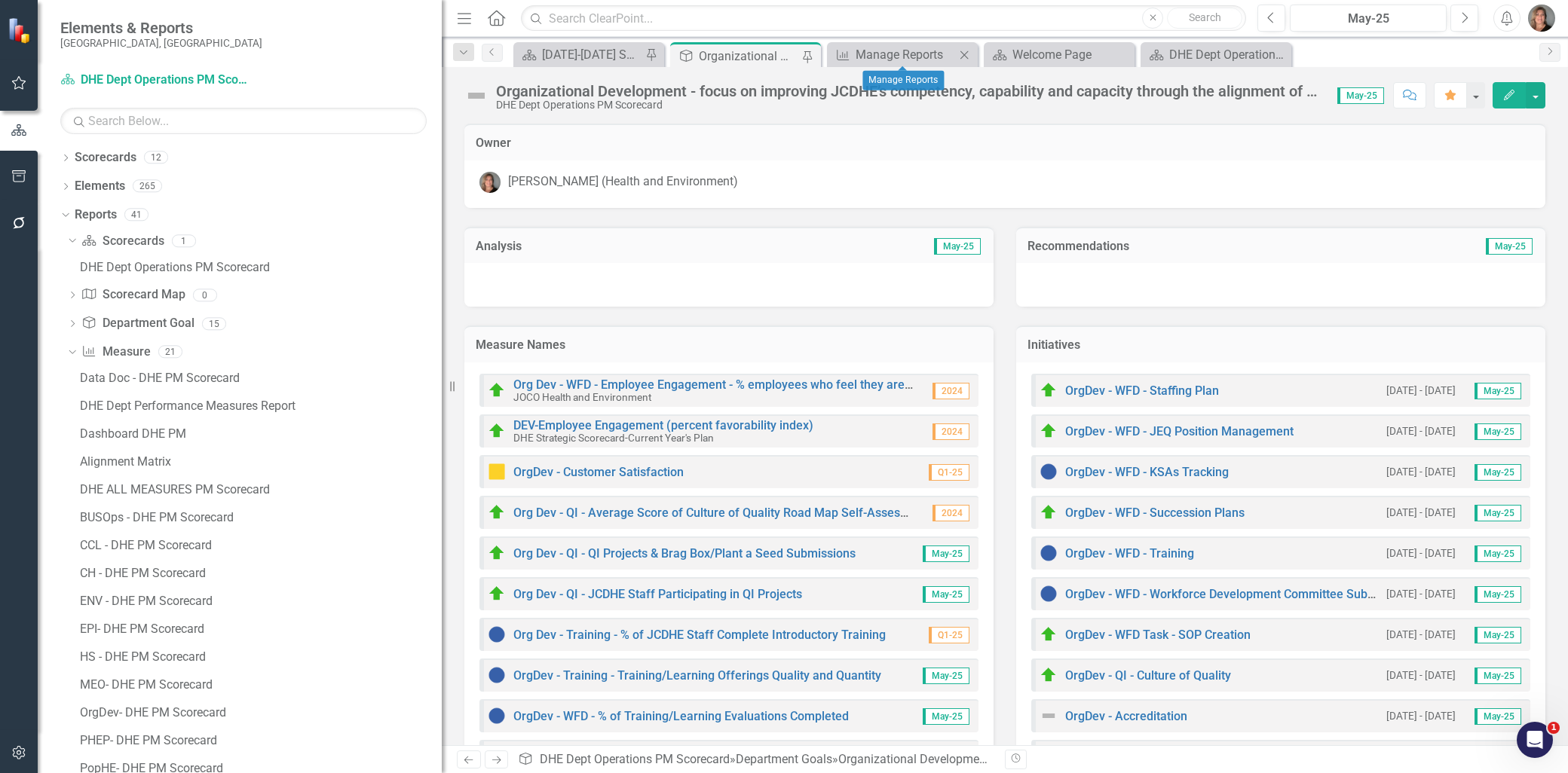
click at [965, 51] on icon "Close" at bounding box center [964, 55] width 15 height 12
drag, startPoint x: 1092, startPoint y: 49, endPoint x: 923, endPoint y: 48, distance: 169.0
click at [923, 48] on div "Scorecard [DATE]-[DATE] SP - Current Year Annual Plan Report Pin Department Goa…" at bounding box center [1022, 55] width 1022 height 24
click at [963, 54] on icon at bounding box center [965, 55] width 9 height 9
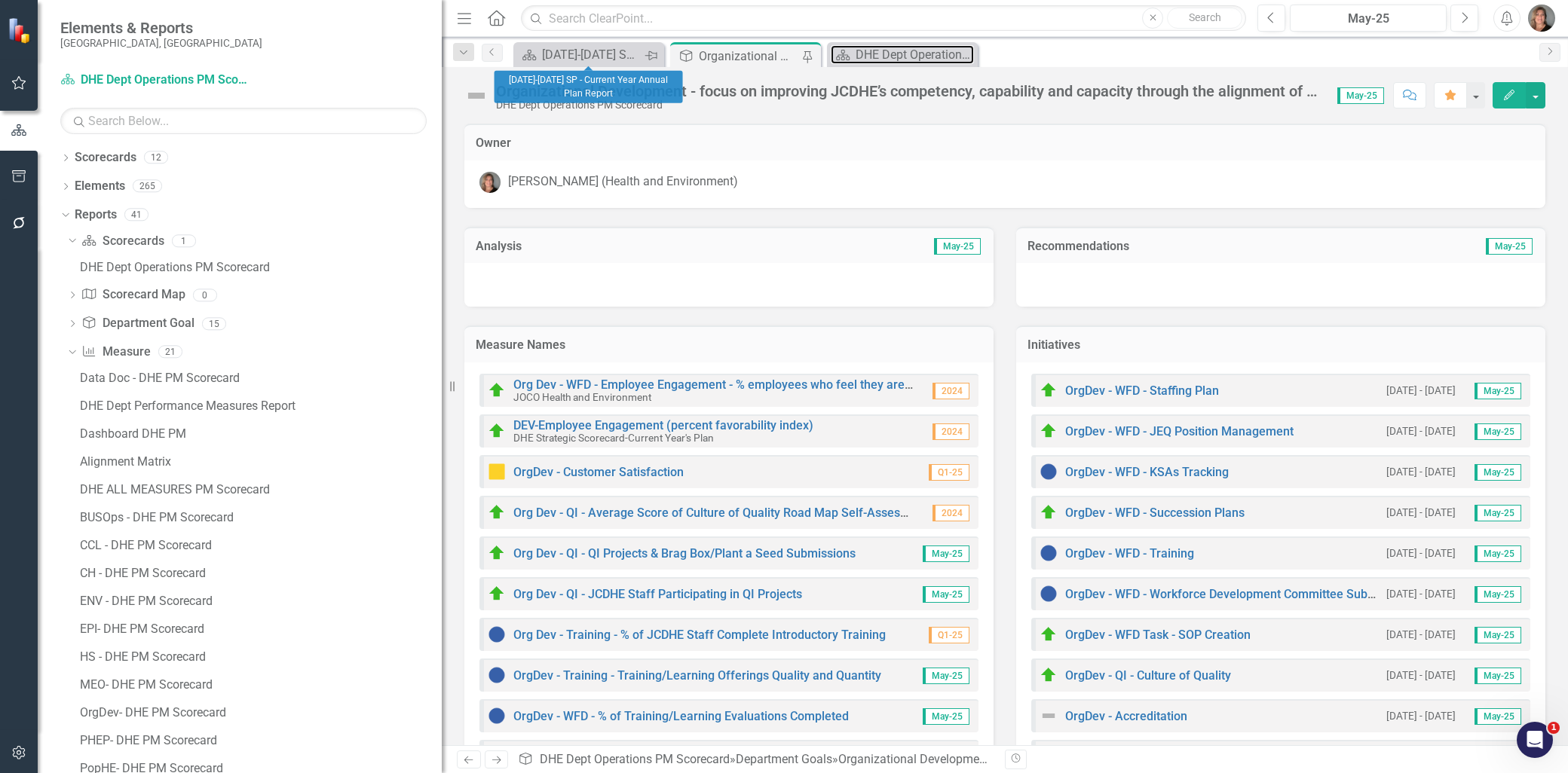
drag, startPoint x: 868, startPoint y: 53, endPoint x: 657, endPoint y: 55, distance: 211.0
click at [657, 55] on div "Scorecard [DATE]-[DATE] SP - Current Year Annual Plan Report Pin Department Goa…" at bounding box center [1022, 55] width 1022 height 24
click at [465, 54] on icon "Dropdown" at bounding box center [464, 53] width 14 height 10
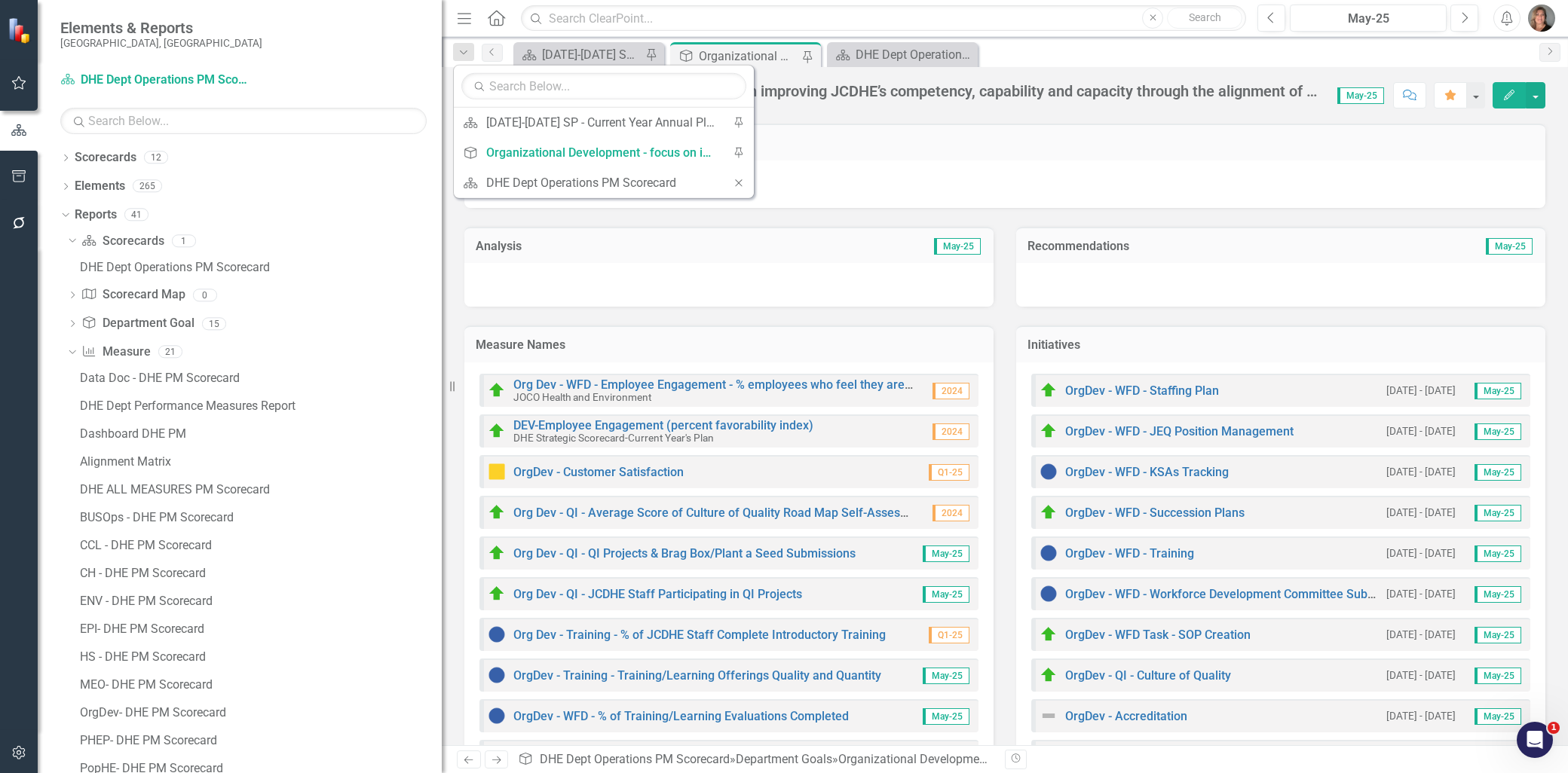
click at [890, 163] on div "[PERSON_NAME] (Health and Environment)" at bounding box center [1004, 184] width 1081 height 48
